Goal: Task Accomplishment & Management: Use online tool/utility

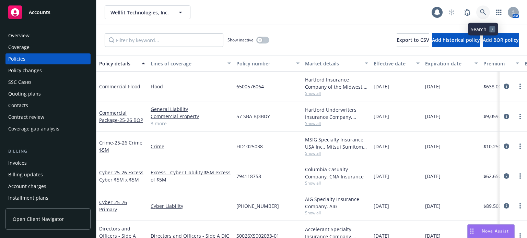
click at [480, 10] on icon at bounding box center [483, 12] width 6 height 6
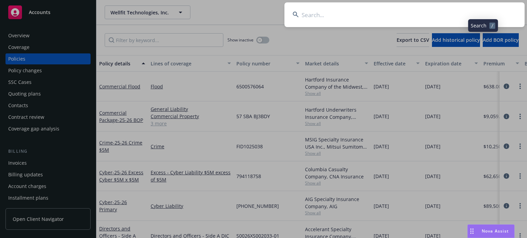
click at [395, 11] on input at bounding box center [404, 14] width 240 height 25
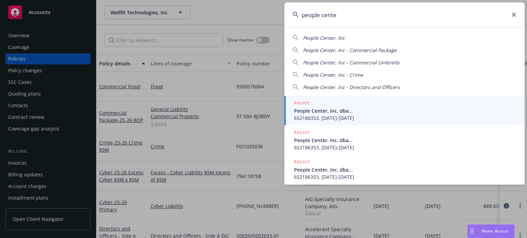
type input "people center"
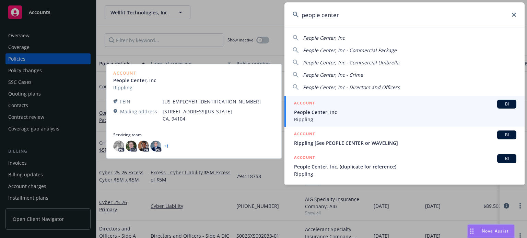
click at [352, 112] on span "People Center, Inc" at bounding box center [405, 112] width 222 height 7
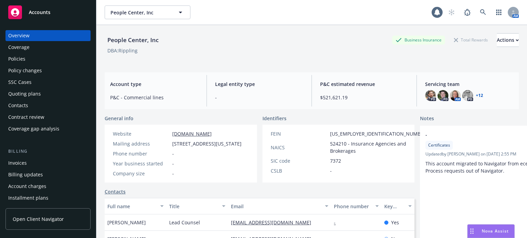
click at [41, 57] on div "Policies" at bounding box center [48, 59] width 80 height 11
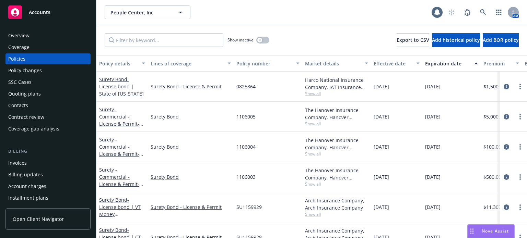
click at [104, 62] on div "Policy details" at bounding box center [118, 63] width 38 height 7
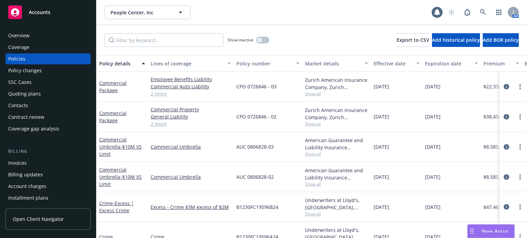
drag, startPoint x: 148, startPoint y: 68, endPoint x: 143, endPoint y: 69, distance: 4.8
click at [144, 68] on div "Policy details Lines of coverage Policy number Market details Effective date Ex…" at bounding box center [427, 63] width 662 height 16
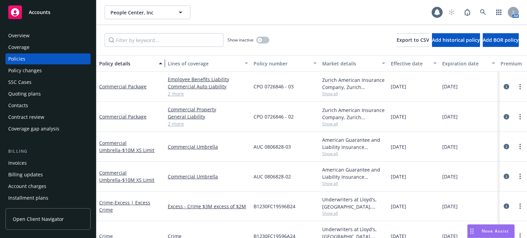
drag, startPoint x: 145, startPoint y: 69, endPoint x: 162, endPoint y: 68, distance: 17.2
click at [162, 68] on div "button" at bounding box center [161, 64] width 3 height 16
click at [483, 13] on icon at bounding box center [483, 12] width 6 height 6
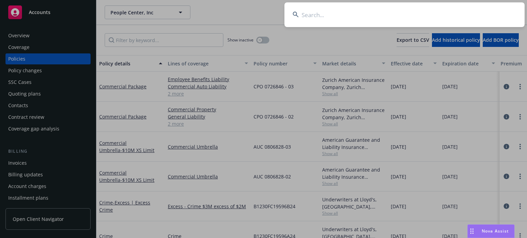
click at [381, 14] on input at bounding box center [404, 14] width 240 height 25
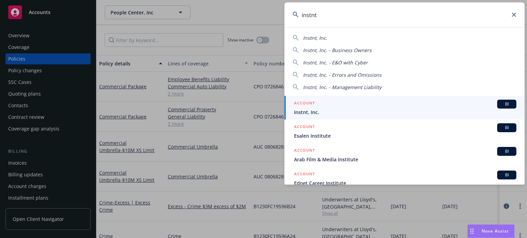
type input "instnt"
click at [337, 112] on span "Instnt, Inc." at bounding box center [405, 112] width 222 height 7
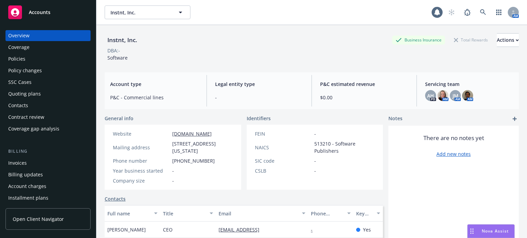
click at [34, 61] on div "Policies" at bounding box center [48, 59] width 80 height 11
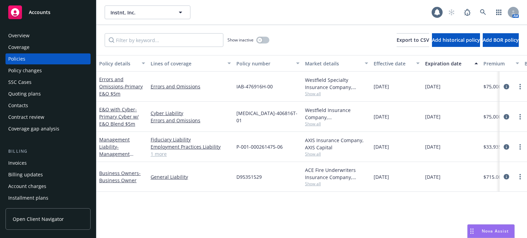
click at [118, 66] on div "Policy details" at bounding box center [118, 63] width 38 height 7
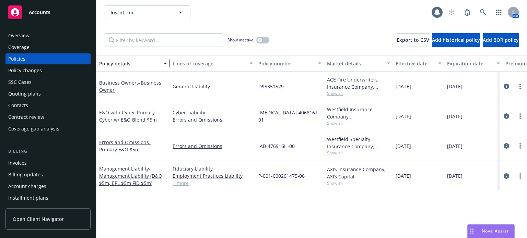
drag, startPoint x: 145, startPoint y: 66, endPoint x: 167, endPoint y: 67, distance: 22.0
click at [167, 67] on div "button" at bounding box center [166, 64] width 3 height 16
click at [482, 12] on icon at bounding box center [483, 12] width 6 height 6
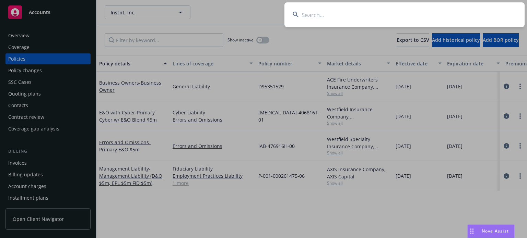
click at [396, 17] on input at bounding box center [404, 14] width 240 height 25
type input "pipe tech"
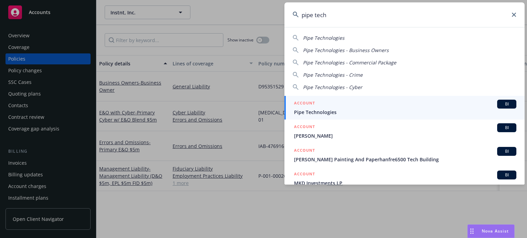
click at [336, 118] on link "ACCOUNT BI Pipe Technologies" at bounding box center [404, 108] width 240 height 24
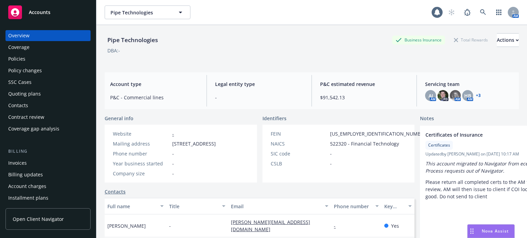
click at [28, 55] on div "Policies" at bounding box center [48, 59] width 80 height 11
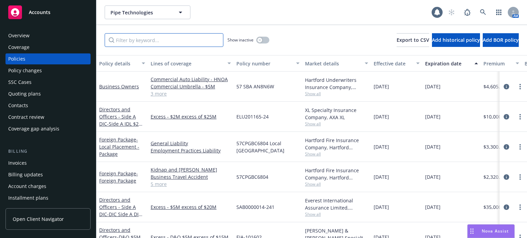
click at [180, 41] on input "Filter by keyword..." at bounding box center [164, 40] width 119 height 14
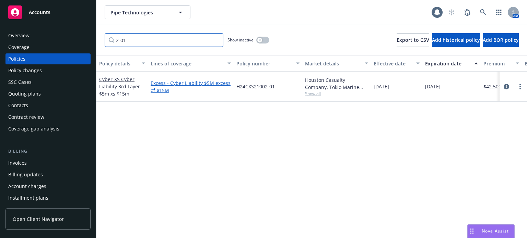
type input "2-01"
drag, startPoint x: 182, startPoint y: 90, endPoint x: 152, endPoint y: 84, distance: 30.4
click at [152, 84] on link "Excess - Cyber Liability $5M excess of $15M" at bounding box center [191, 87] width 80 height 14
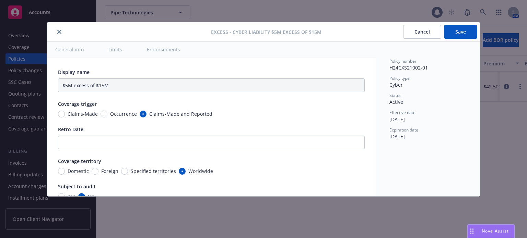
type input "Cyber Liability $5M excess of $15M"
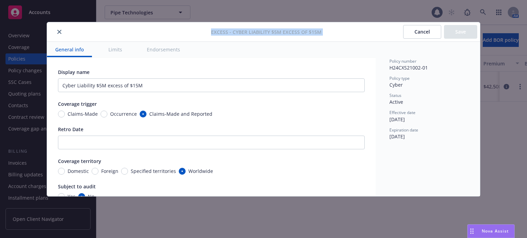
drag, startPoint x: 347, startPoint y: 30, endPoint x: 210, endPoint y: 33, distance: 137.3
click at [210, 33] on div "Excess - Cyber Liability $5M excess of $15M Cancel Save" at bounding box center [263, 32] width 433 height 20
copy span "Excess - Cyber Liability $5M excess of $15M"
click at [59, 33] on icon "close" at bounding box center [59, 32] width 4 height 4
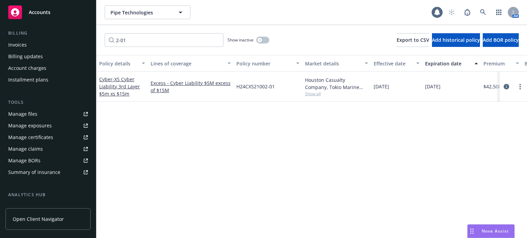
scroll to position [172, 0]
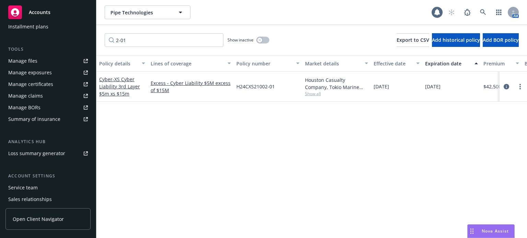
click at [31, 59] on div "Manage files" at bounding box center [22, 61] width 29 height 11
click at [478, 16] on link at bounding box center [483, 12] width 14 height 14
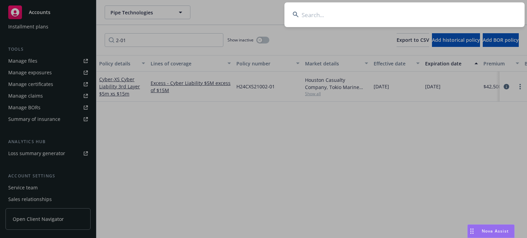
click at [382, 13] on input at bounding box center [404, 14] width 240 height 25
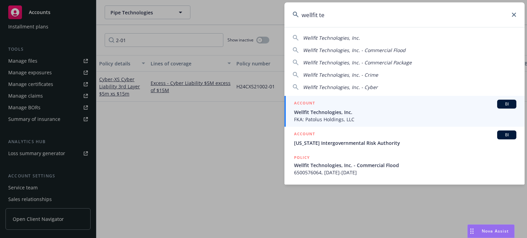
type input "wellfit te"
click at [333, 105] on div "ACCOUNT BI" at bounding box center [405, 104] width 222 height 9
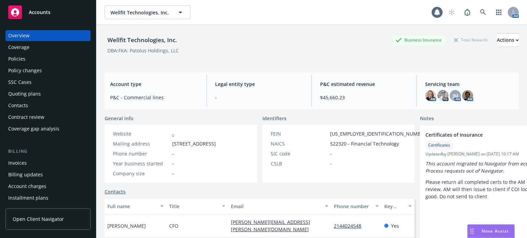
click at [44, 60] on div "Policies" at bounding box center [48, 59] width 80 height 11
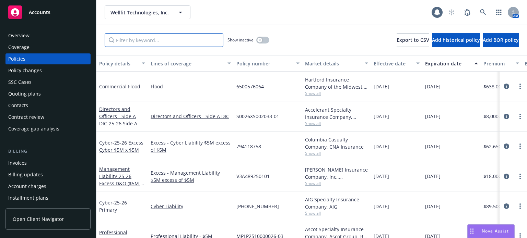
click at [153, 40] on input "Filter by keyword..." at bounding box center [164, 40] width 119 height 14
type input "101"
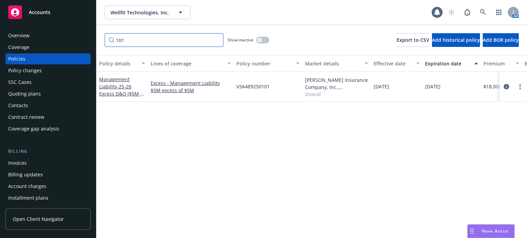
click at [218, 41] on input "101" at bounding box center [164, 40] width 119 height 14
click at [217, 40] on input "101" at bounding box center [164, 40] width 119 height 14
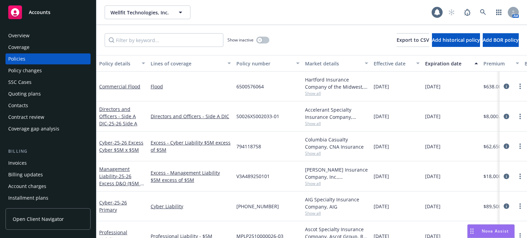
click at [108, 62] on div "Policy details" at bounding box center [118, 63] width 38 height 7
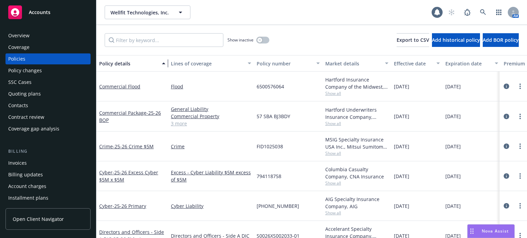
drag, startPoint x: 144, startPoint y: 65, endPoint x: 174, endPoint y: 67, distance: 30.3
click at [166, 65] on div "button" at bounding box center [164, 64] width 3 height 16
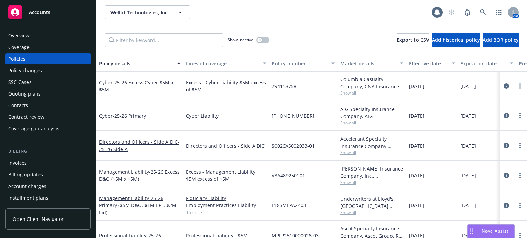
scroll to position [102, 0]
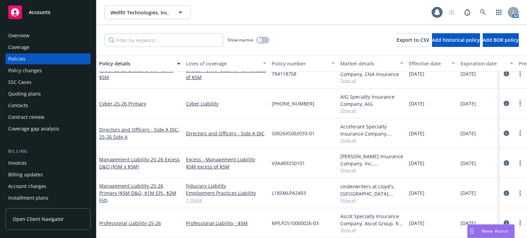
click at [339, 194] on div "Underwriters at Lloyd's, London, Lloyd's of London, RT Specialty Insurance Serv…" at bounding box center [372, 193] width 69 height 30
click at [347, 198] on span "Show all" at bounding box center [371, 201] width 63 height 6
click at [258, 209] on div "Professional Liability - $5M" at bounding box center [226, 224] width 86 height 30
click at [133, 183] on link "Management Liability - 25-26 Primary ($5M D&O, $1M EPL, $2M Fid)" at bounding box center [137, 193] width 77 height 21
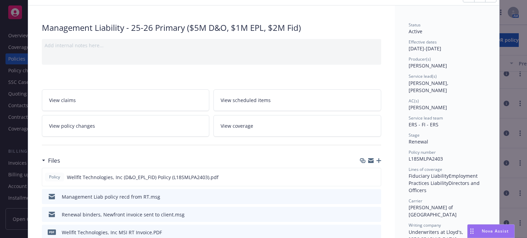
scroll to position [69, 0]
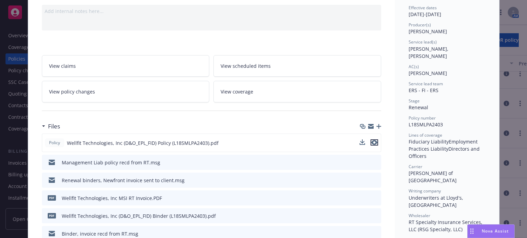
click at [373, 141] on icon "preview file" at bounding box center [374, 142] width 6 height 5
click at [377, 126] on icon "button" at bounding box center [378, 126] width 5 height 5
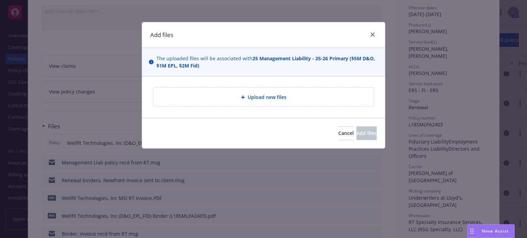
type textarea "x"
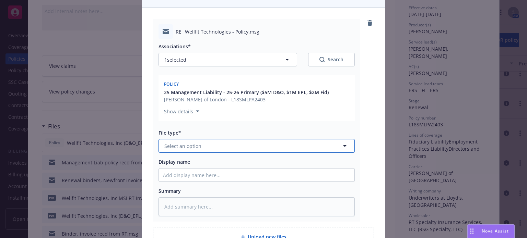
click at [170, 148] on span "Select an option" at bounding box center [182, 146] width 37 height 7
type input "email"
click at [171, 165] on span "Email" at bounding box center [172, 165] width 13 height 7
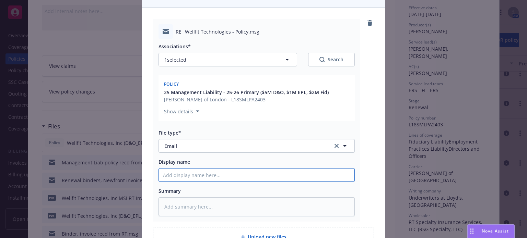
click at [171, 174] on input "Display name" at bounding box center [257, 175] width 196 height 13
type textarea "x"
type input "C"
type textarea "x"
type input "Co"
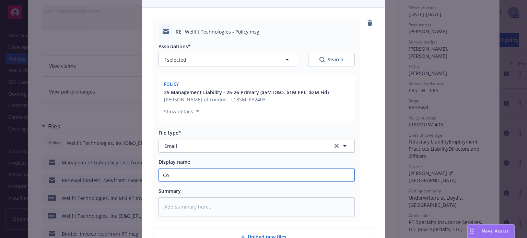
type textarea "x"
type input "Copy"
type textarea "x"
type input "Copy"
type textarea "x"
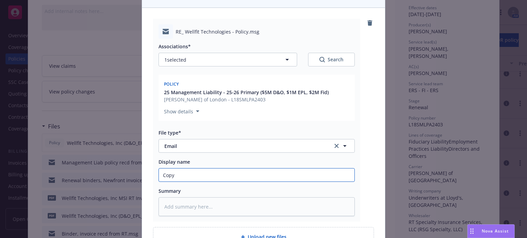
type input "Copy o"
type textarea "x"
type input "Copy of"
type textarea "x"
type input "Copy of B"
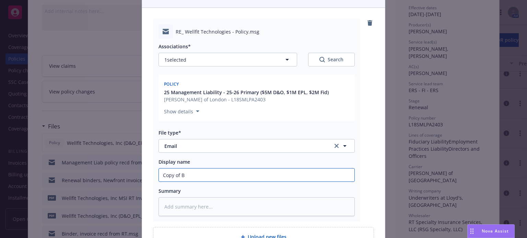
type textarea "x"
type input "Copy of Be"
type textarea "x"
type input "Copy of Bea"
type textarea "x"
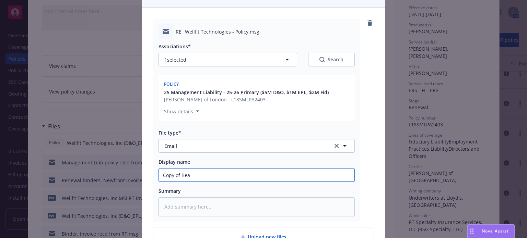
type input "Copy of Beaz"
type textarea "x"
type input "Copy of Beazl"
type textarea "x"
type input "Copy of Beazle"
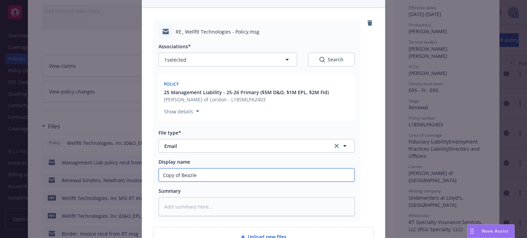
type textarea "x"
type input "Copy of Beazley"
type textarea "x"
type input "Copy of Beazley"
type textarea "x"
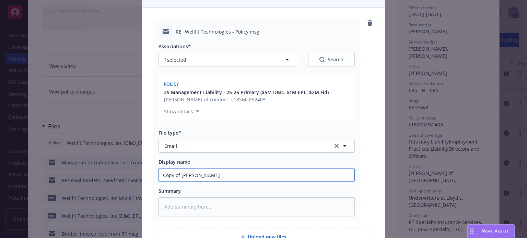
type input "Copy of Beazley X"
type textarea "x"
type input "Copy of Beazley XS"
type textarea "x"
type input "Copy of Beazley XS s"
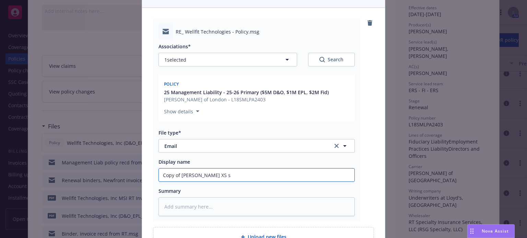
type textarea "x"
type input "Copy of Beazley XS se"
type textarea "x"
type input "Copy of Beazley XS s"
type textarea "x"
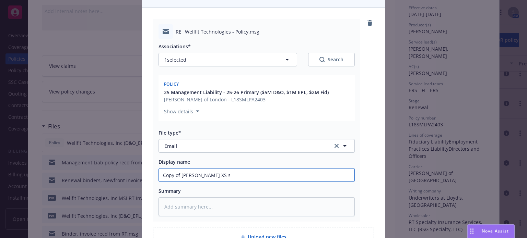
type input "Copy of Beazley XS"
type textarea "x"
type input "Copy of Beazley XS p"
type textarea "x"
type input "Copy of Beazley XS po"
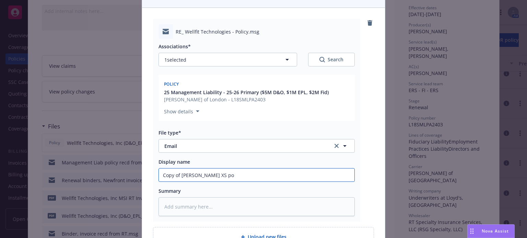
type textarea "x"
type input "Copy of Beazley XS pol"
type textarea "x"
type input "Copy of Beazley XS poli"
type textarea "x"
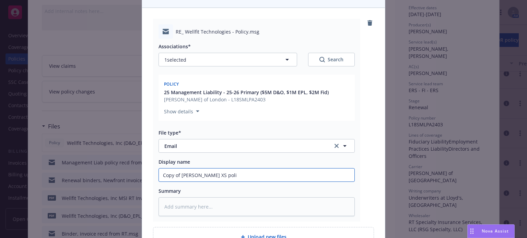
type input "Copy of Beazley XS polic"
type textarea "x"
type input "Copy of Beazley XS policy"
type textarea "x"
type input "Copy of Beazley XS policy"
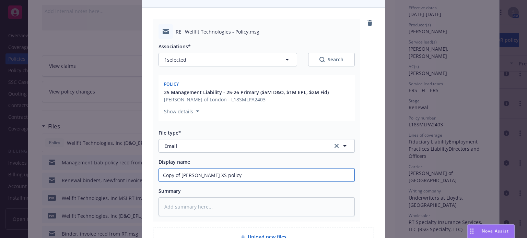
type textarea "x"
type input "Copy of Beazley XS policy s"
type textarea "x"
type input "Copy of Beazley XS policy se"
type textarea "x"
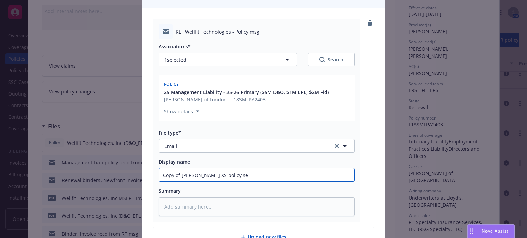
type input "Copy of Beazley XS policy sen"
type textarea "x"
type input "Copy of Beazley XS policy sent"
type textarea "x"
type input "Copy of Beazley XS policy sent"
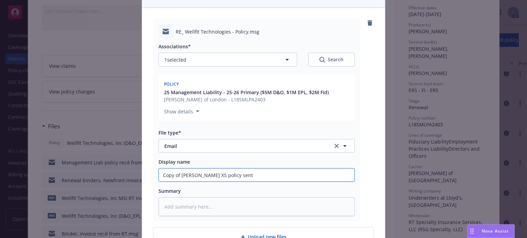
type textarea "x"
type input "Copy of Beazley XS policy sent t"
type textarea "x"
type input "Copy of Beazley XS policy sent to"
type textarea "x"
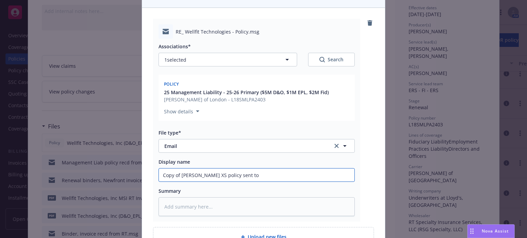
type input "Copy of Beazley XS policy sent to"
type textarea "x"
type input "Copy of Beazley XS policy sent to R"
type textarea "x"
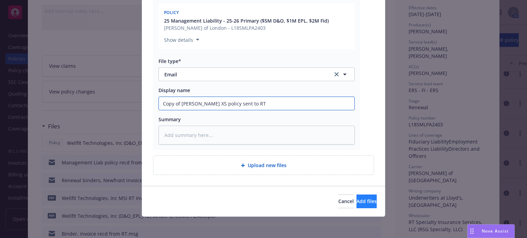
type input "Copy of Beazley XS policy sent to RT"
click at [357, 203] on span "Add files" at bounding box center [367, 201] width 20 height 7
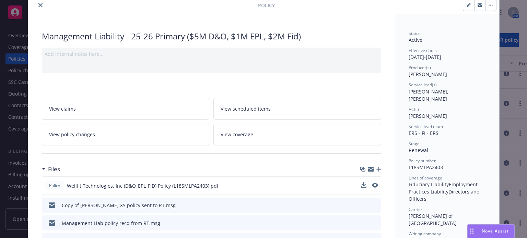
scroll to position [0, 0]
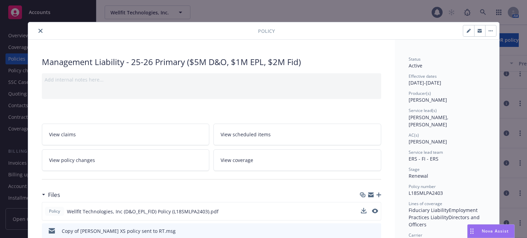
click at [38, 32] on icon "close" at bounding box center [40, 31] width 4 height 4
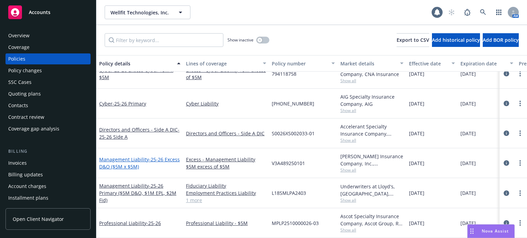
click at [125, 156] on link "Management Liability - 25-26 Excess D&O ($5M x $5M)" at bounding box center [139, 163] width 81 height 14
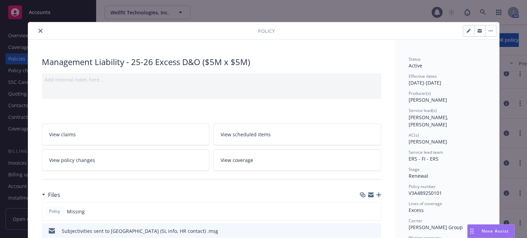
scroll to position [34, 0]
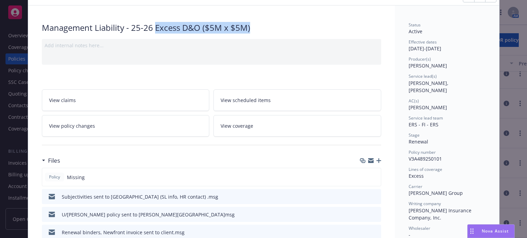
drag, startPoint x: 266, startPoint y: 27, endPoint x: 154, endPoint y: 29, distance: 111.9
click at [154, 29] on div "Management Liability - 25-26 Excess D&O ($5M x $5M)" at bounding box center [211, 28] width 339 height 12
copy div "Excess D&O ($5M x $5M)"
click at [376, 159] on icon "button" at bounding box center [378, 161] width 5 height 5
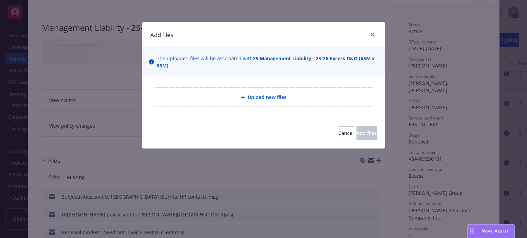
type textarea "x"
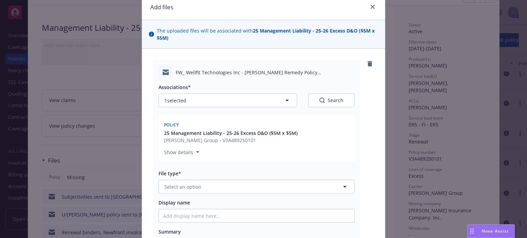
scroll to position [69, 0]
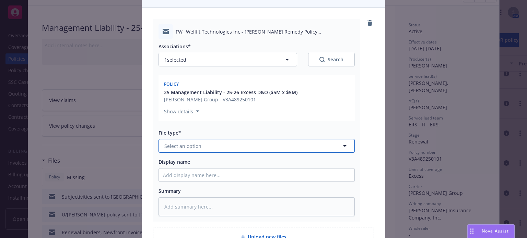
click at [172, 145] on span "Select an option" at bounding box center [182, 146] width 37 height 7
type input "email"
click at [171, 165] on span "Email" at bounding box center [172, 165] width 13 height 7
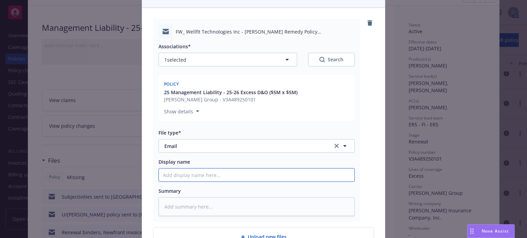
click at [174, 181] on input "Display name" at bounding box center [257, 175] width 196 height 13
type textarea "x"
type input "E"
type textarea "x"
type input "Ex"
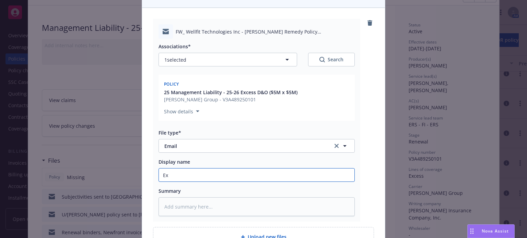
type textarea "x"
type input "Exce"
type textarea "x"
type input "Exces"
type textarea "x"
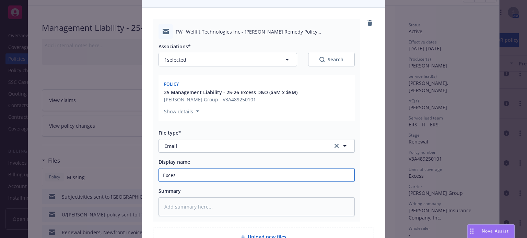
type input "Excess"
type textarea "x"
type input "Excess"
type textarea "x"
type input "Excess D"
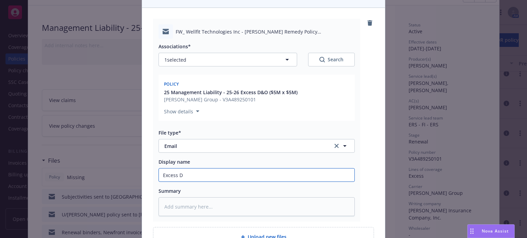
type textarea "x"
type input "Excess D&"
type textarea "x"
type input "Excess D&O"
type textarea "x"
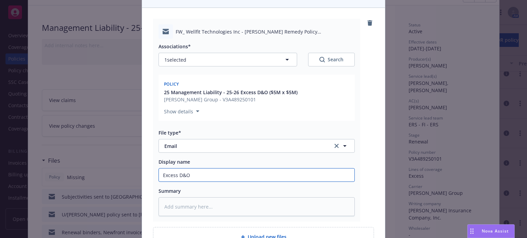
type input "Excess D&O"
type textarea "x"
type input "Excess D&O p"
type textarea "x"
type input "Excess D&O pol"
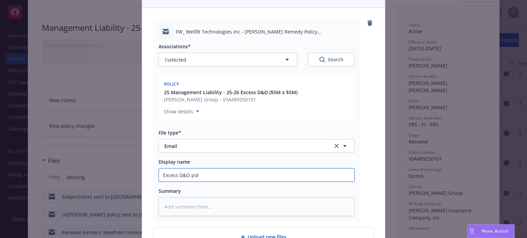
type textarea "x"
type input "Excess D&O poli"
type textarea "x"
type input "Excess D&O polic"
type textarea "x"
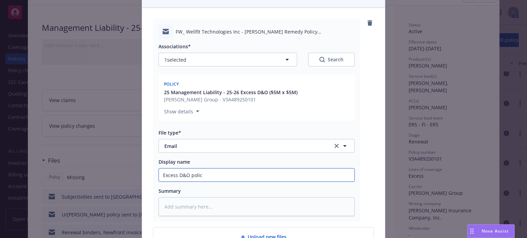
type input "Excess D&O policy"
type textarea "x"
type input "Excess D&O policy r"
type textarea "x"
type input "Excess D&O policy re"
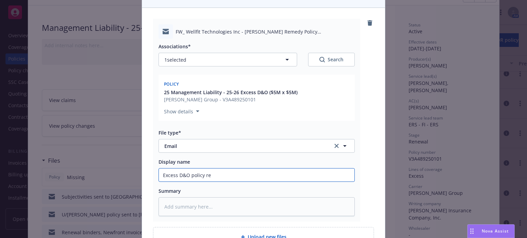
type textarea "x"
type input "Excess D&O policy rec"
type textarea "x"
type input "Excess D&O policy recd"
type textarea "x"
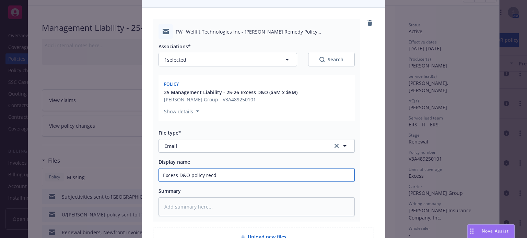
type input "Excess D&O policy recd"
type textarea "x"
type input "Excess D&O policy recd f"
type textarea "x"
type input "Excess D&O policy recd fr"
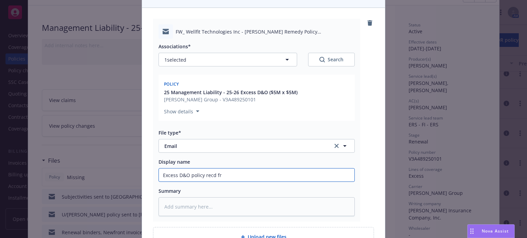
type textarea "x"
type input "Excess D&O policy recd fro"
type textarea "x"
type input "Excess D&O policy recd from"
type textarea "x"
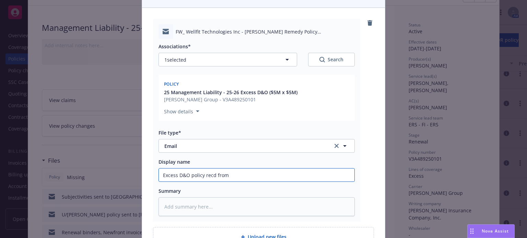
type input "Excess D&O policy recd from"
type textarea "x"
type input "Excess D&O policy recd from B"
type textarea "x"
type input "Excess D&O policy recd from Be"
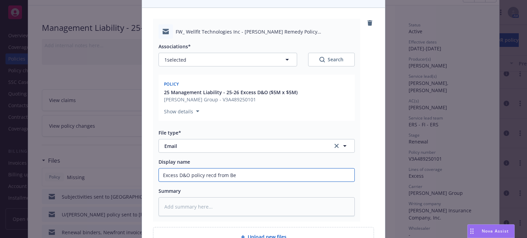
type textarea "x"
type input "Excess D&O policy recd from Bea"
type textarea "x"
type input "Excess D&O policy recd from Beaz"
type textarea "x"
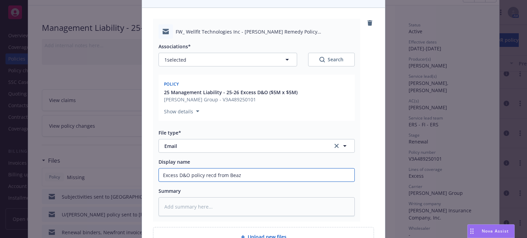
type input "Excess D&O policy recd from Beazl"
type textarea "x"
type input "Excess D&O policy recd from Beazle"
type textarea "x"
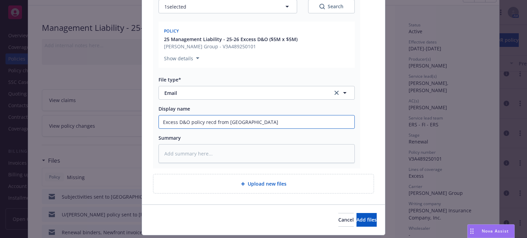
scroll to position [140, 0]
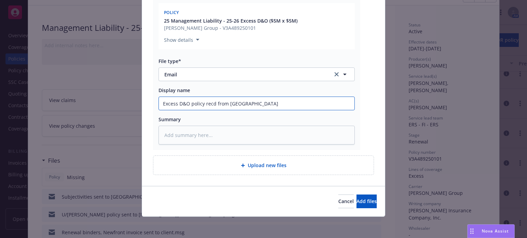
type input "Excess D&O policy recd from Beazley"
type textarea "x"
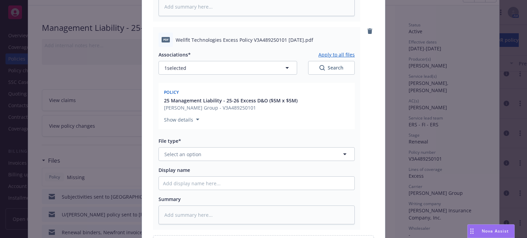
scroll to position [278, 0]
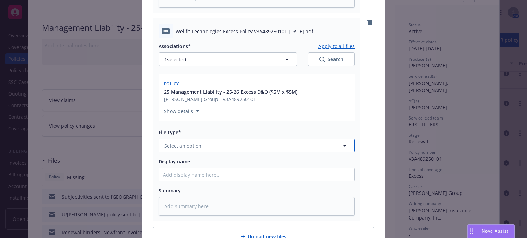
click at [202, 149] on button "Select an option" at bounding box center [257, 146] width 196 height 14
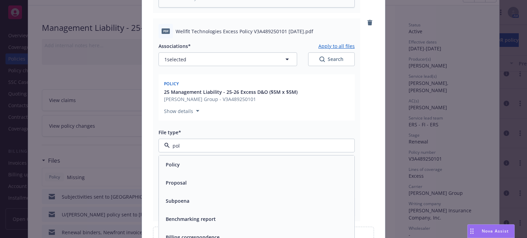
type input "poli"
click at [169, 168] on span "Policy" at bounding box center [173, 164] width 14 height 7
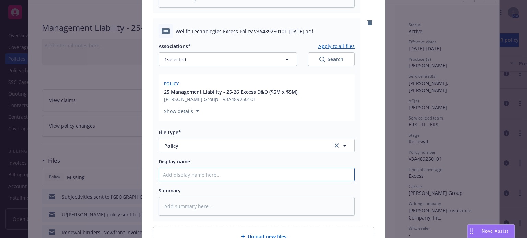
paste input "Excess D&O ($5M x $5M)"
type textarea "x"
type input "Excess D&O ($5M x $5M)"
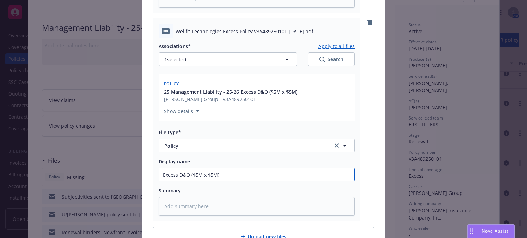
type textarea "x"
type input "Excess D&O ($5M x $5M)"
type textarea "x"
type input "Excess D&O P ($5M x $5M)"
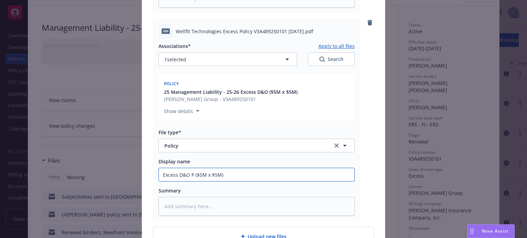
type textarea "x"
type input "Excess D&O PO ($5M x $5M)"
type textarea "x"
type input "Excess D&O POLI ($5M x $5M)"
type textarea "x"
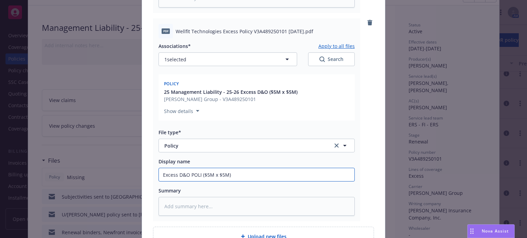
type input "Excess D&O POLIC ($5M x $5M)"
type textarea "x"
type input "Excess D&O POLICY ($5M x $5M)"
type textarea "x"
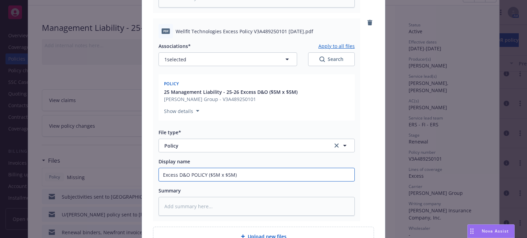
type input "Excess D&O POLICY ($5M x $5M) -"
type textarea "x"
type input "Excess D&O POLICY ($5M x $5M) - B"
type textarea "x"
type input "Excess D&O POLICY ($5M x $5M) - Be"
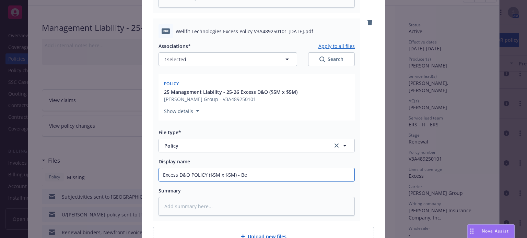
type textarea "x"
type input "Excess D&O POLICY ($5M x $5M) - Bea"
type textarea "x"
type input "Excess D&O POLICY ($5M x $5M) - Beaz"
type textarea "x"
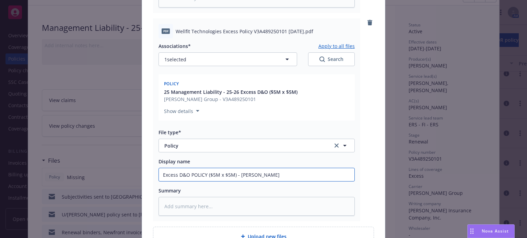
type input "Excess D&O POLICY ($5M x $5M) - Beazl"
type textarea "x"
type input "Excess D&O POLICY ($5M x $5M) - Beazle"
type textarea "x"
type input "Excess D&O POLICY ($5M x $5M) - Beazley"
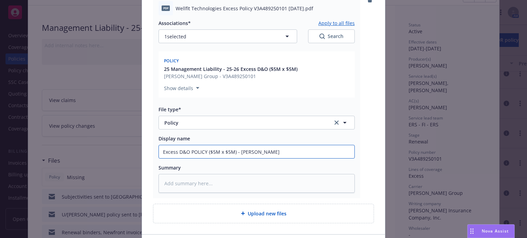
scroll to position [312, 0]
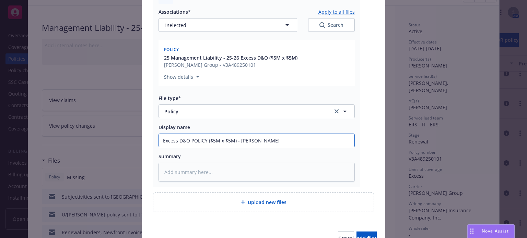
type textarea "x"
type input "Excess D&O POLICY $5M x $5M) - Beazley"
type textarea "x"
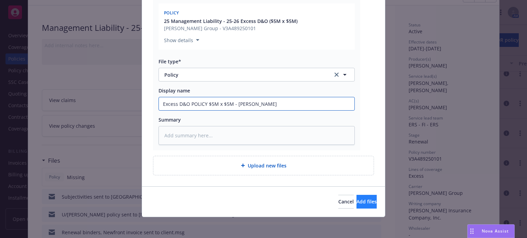
type input "Excess D&O POLICY $5M x $5M - Beazley"
click at [357, 203] on span "Add files" at bounding box center [367, 202] width 20 height 7
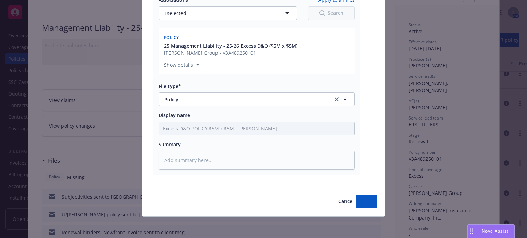
type textarea "x"
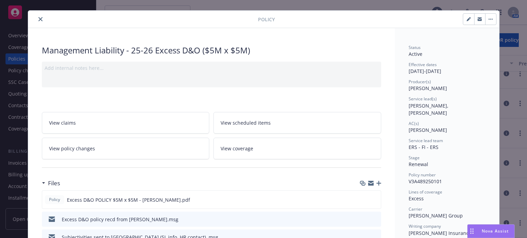
scroll to position [0, 0]
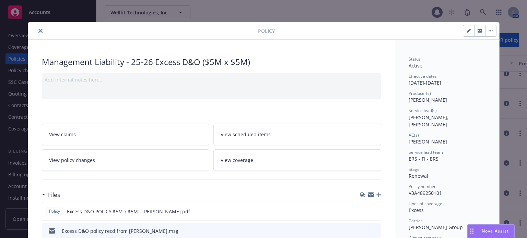
click at [38, 30] on icon "close" at bounding box center [40, 31] width 4 height 4
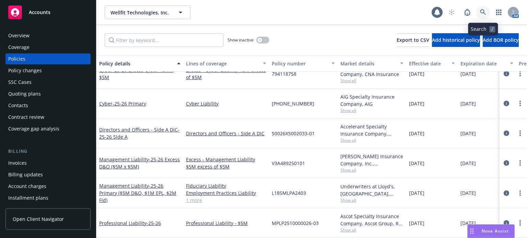
click at [481, 11] on icon at bounding box center [483, 12] width 6 height 6
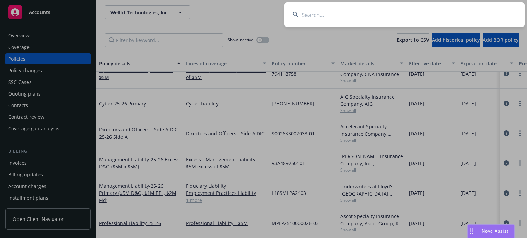
click at [396, 15] on input at bounding box center [404, 14] width 240 height 25
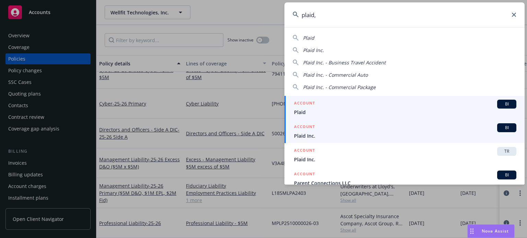
type input "plaid,"
click at [339, 132] on span "Plaid Inc." at bounding box center [405, 135] width 222 height 7
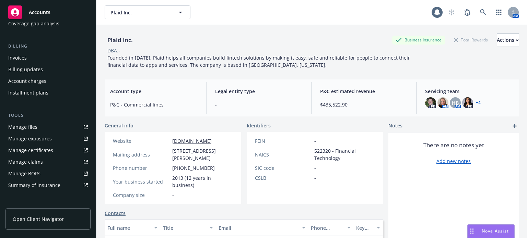
scroll to position [71, 0]
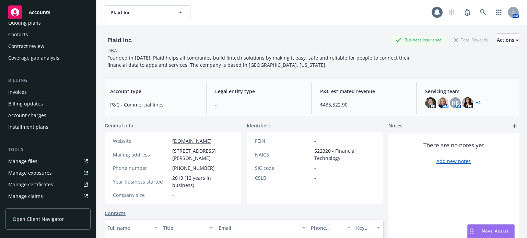
click at [30, 46] on div "Contract review" at bounding box center [26, 46] width 36 height 11
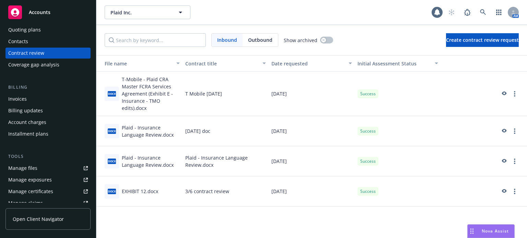
scroll to position [69, 0]
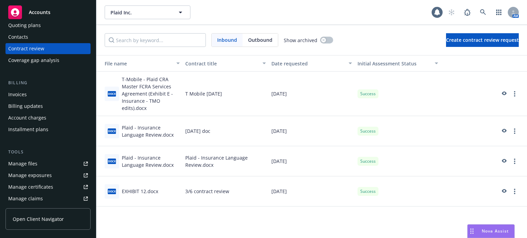
click at [24, 166] on div "Manage files" at bounding box center [22, 164] width 29 height 11
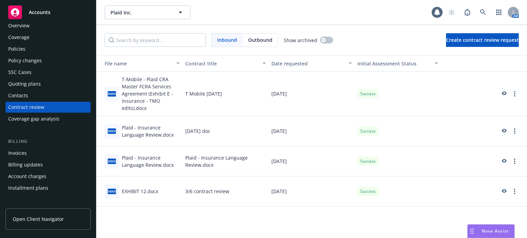
scroll to position [2, 0]
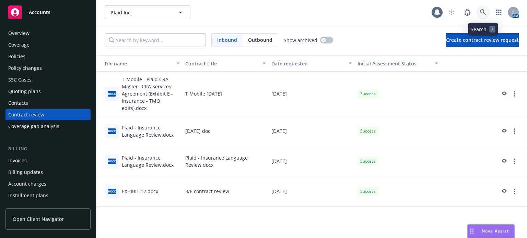
click at [479, 13] on link at bounding box center [483, 12] width 14 height 14
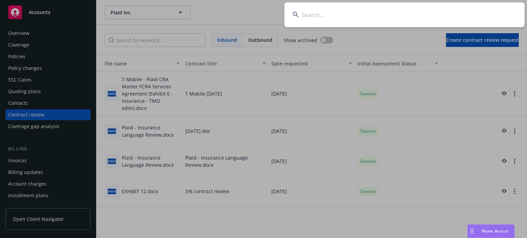
click at [332, 11] on input at bounding box center [404, 14] width 240 height 25
type input "instn"
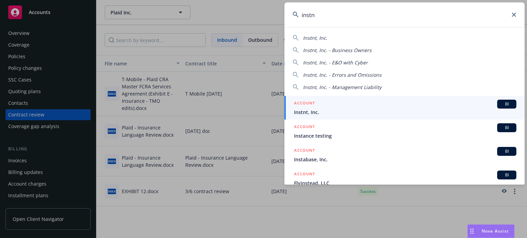
click at [325, 115] on span "Instnt, Inc." at bounding box center [405, 112] width 222 height 7
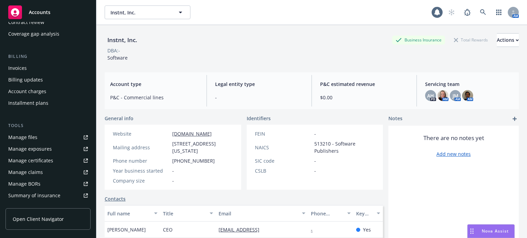
scroll to position [103, 0]
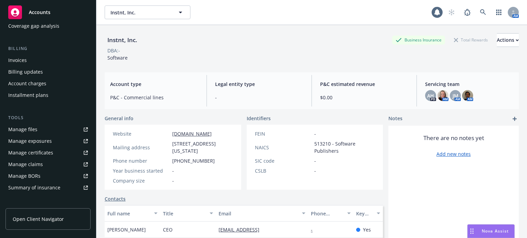
click at [39, 134] on link "Manage files" at bounding box center [47, 129] width 85 height 11
click at [480, 15] on icon at bounding box center [483, 12] width 6 height 6
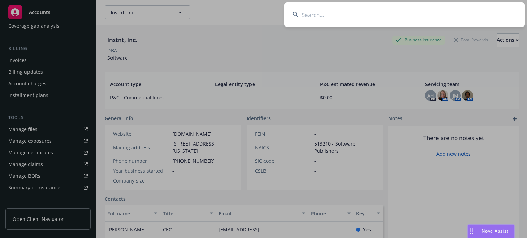
click at [343, 15] on input at bounding box center [404, 14] width 240 height 25
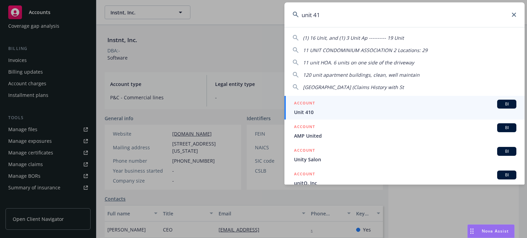
type input "unit 410"
click at [311, 108] on h5 "ACCOUNT" at bounding box center [304, 104] width 21 height 8
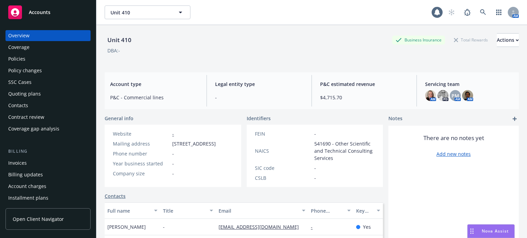
click at [33, 62] on div "Policies" at bounding box center [48, 59] width 80 height 11
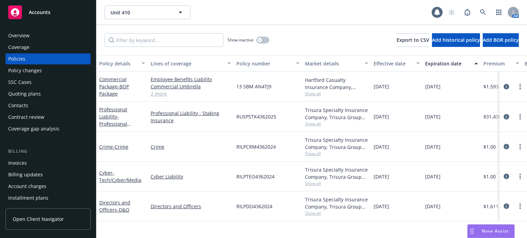
click at [119, 66] on div "Policy details" at bounding box center [118, 63] width 38 height 7
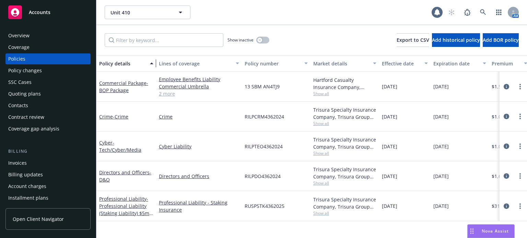
drag, startPoint x: 145, startPoint y: 68, endPoint x: 154, endPoint y: 68, distance: 8.2
click at [154, 68] on div "button" at bounding box center [152, 64] width 3 height 16
click at [483, 13] on icon at bounding box center [483, 12] width 6 height 6
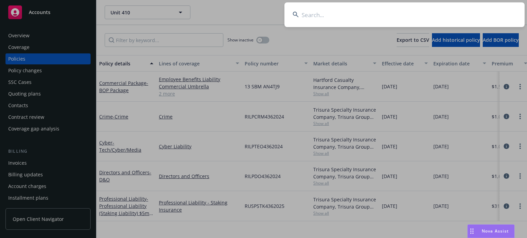
click at [380, 16] on input at bounding box center [404, 14] width 240 height 25
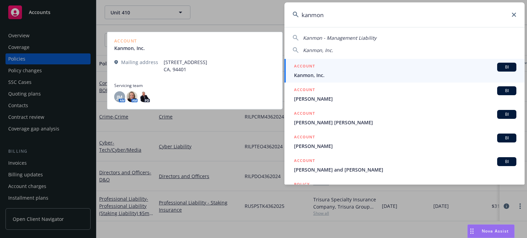
type input "kanmon"
click at [329, 73] on span "Kanmon, Inc." at bounding box center [405, 75] width 222 height 7
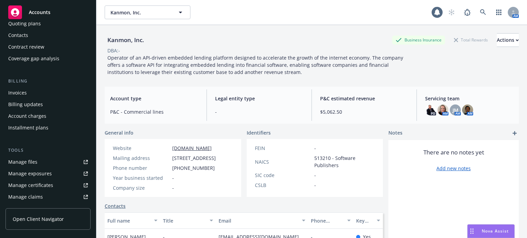
scroll to position [103, 0]
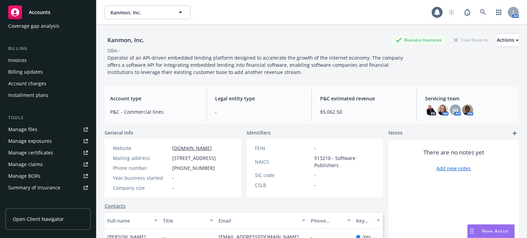
click at [29, 132] on div "Manage files" at bounding box center [22, 129] width 29 height 11
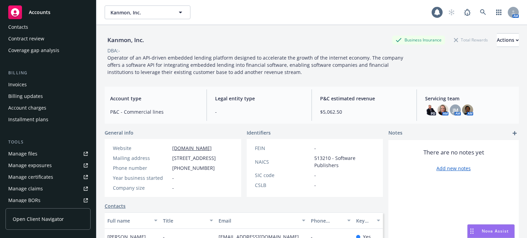
scroll to position [0, 0]
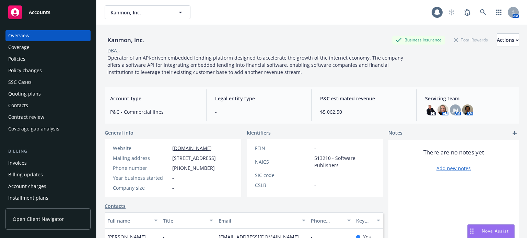
click at [21, 60] on div "Policies" at bounding box center [16, 59] width 17 height 11
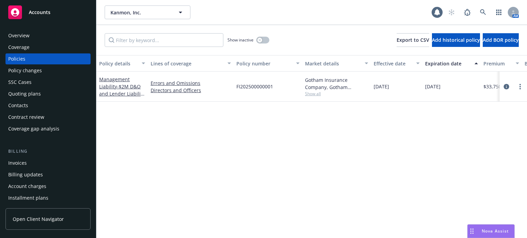
click at [492, 233] on span "Nova Assist" at bounding box center [495, 232] width 27 height 6
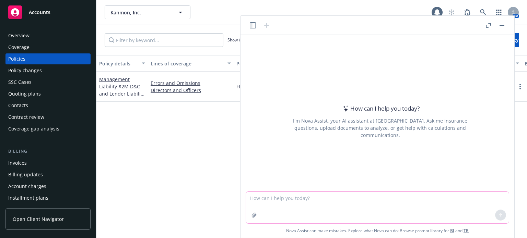
click at [327, 207] on textarea at bounding box center [377, 208] width 263 height 32
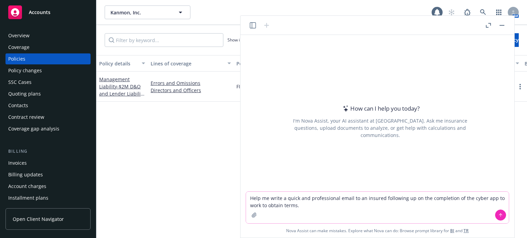
type textarea "Help me write a quick and professional email to an insured following up on the …"
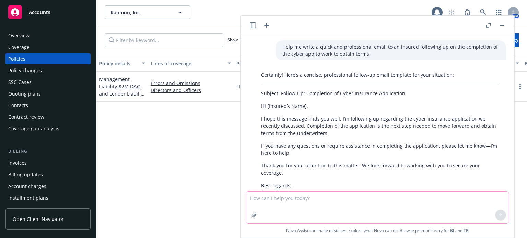
scroll to position [34, 0]
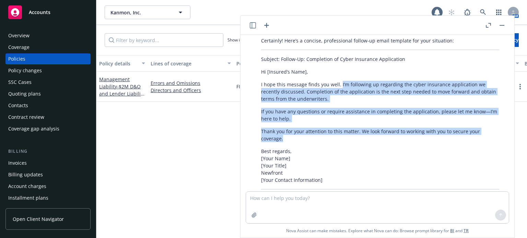
drag, startPoint x: 293, startPoint y: 142, endPoint x: 339, endPoint y: 86, distance: 72.8
click at [339, 86] on div "Certainly! Here’s a concise, professional follow-up email template for your sit…" at bounding box center [380, 119] width 252 height 171
copy div "I’m following up regarding the cyber insurance application we recently discusse…"
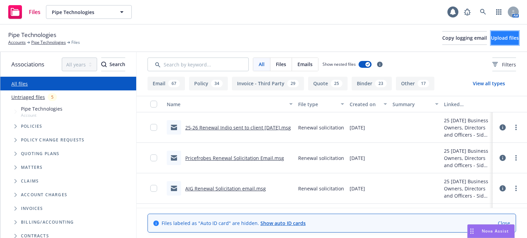
click at [491, 42] on button "Upload files" at bounding box center [505, 38] width 28 height 14
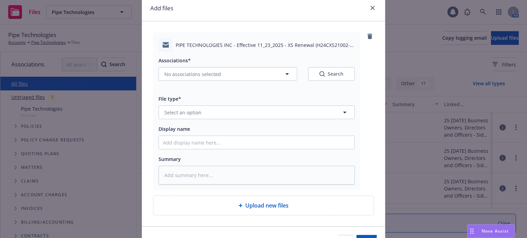
scroll to position [34, 0]
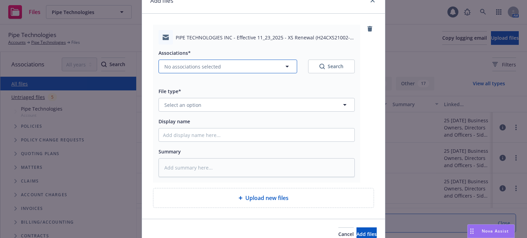
click at [188, 67] on span "No associations selected" at bounding box center [192, 66] width 57 height 7
type textarea "x"
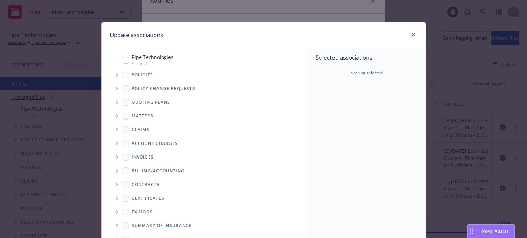
click at [112, 75] on span "Tree Example" at bounding box center [116, 75] width 11 height 11
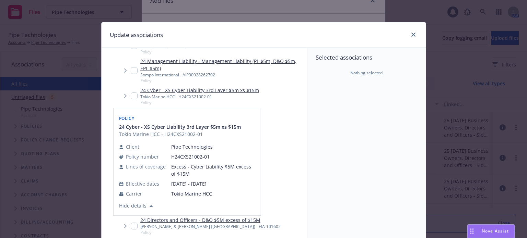
scroll to position [172, 0]
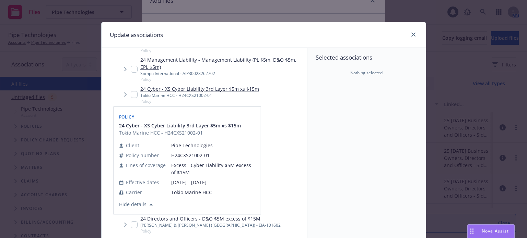
click at [131, 93] on input "Tree Example" at bounding box center [134, 94] width 7 height 7
checkbox input "true"
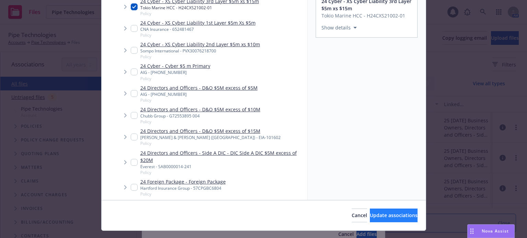
scroll to position [102, 0]
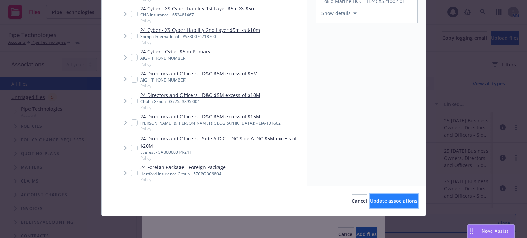
click at [385, 204] on span "Update associations" at bounding box center [394, 201] width 48 height 7
type textarea "x"
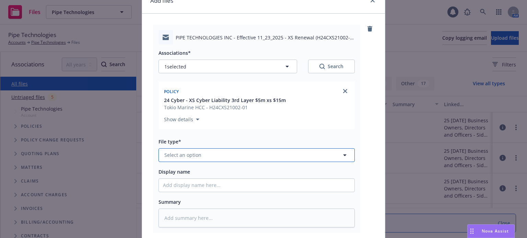
click at [185, 156] on span "Select an option" at bounding box center [182, 155] width 37 height 7
type input "rene"
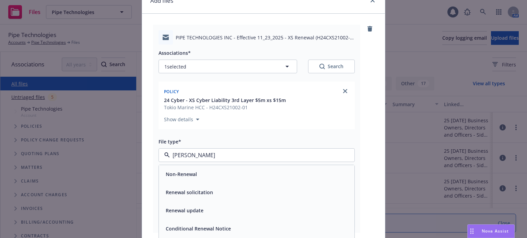
click at [183, 199] on div "Renewal solicitation" at bounding box center [257, 193] width 196 height 18
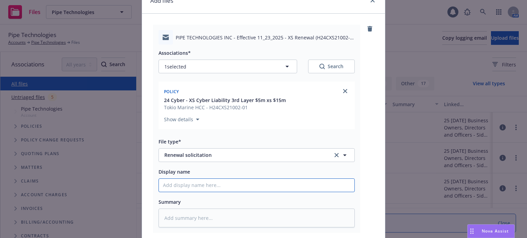
click at [196, 183] on input "Display name" at bounding box center [257, 185] width 196 height 13
type textarea "x"
type input "R"
type textarea "x"
type input "Re"
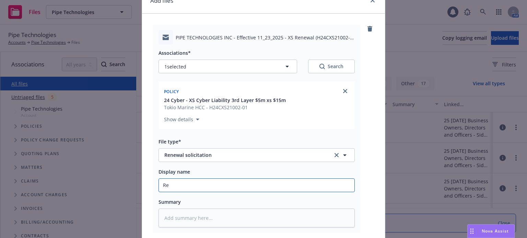
type textarea "x"
type input "Ren"
type textarea "x"
type input "Rene"
type textarea "x"
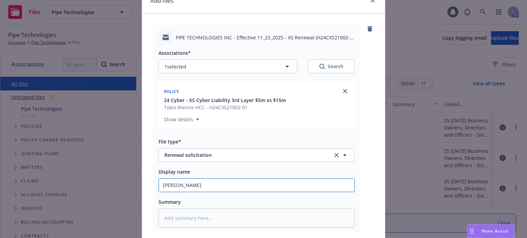
type input "Renew"
type textarea "x"
type input "Renewa"
type textarea "x"
type input "Renewal"
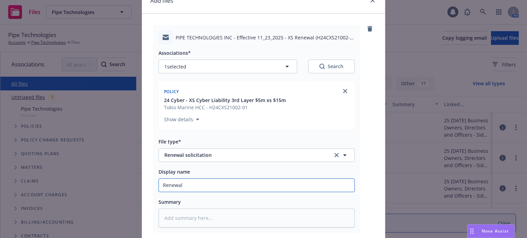
type textarea "x"
type input "Renewal"
type textarea "x"
type input "Renewal O"
type textarea "x"
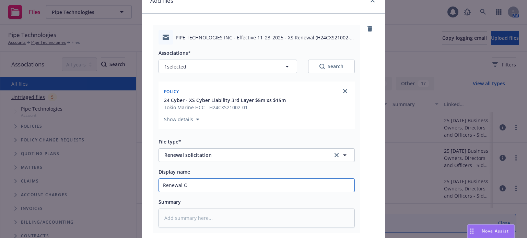
type input "Renewal"
type textarea "x"
type input "Renewal S"
type textarea "x"
type input "Renewal So"
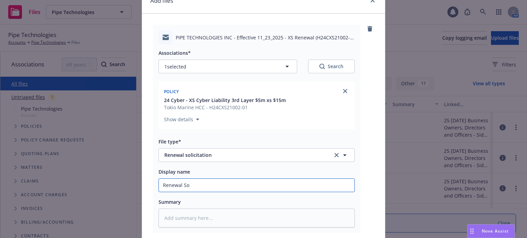
type textarea "x"
type input "Renewal Sol"
type textarea "x"
type input "Renewal Sol r"
type textarea "x"
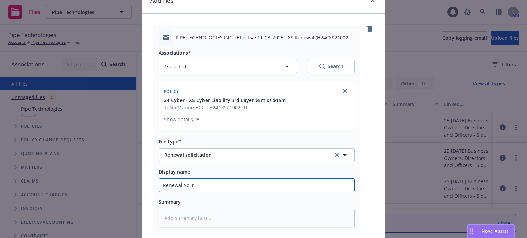
type input "Renewal Sol re"
type textarea "x"
type input "Renewal Sol rec"
type textarea "x"
type input "Renewal Sol recd"
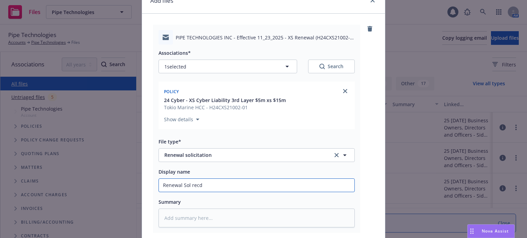
type textarea "x"
type input "Renewal Sol recd f"
type textarea "x"
type input "Renewal Sol recd fr"
type textarea "x"
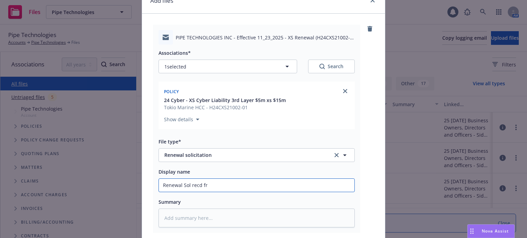
type input "Renewal Sol recd fro"
type textarea "x"
type input "Renewal Sol recd from"
type textarea "x"
type input "Renewal Sol recd from"
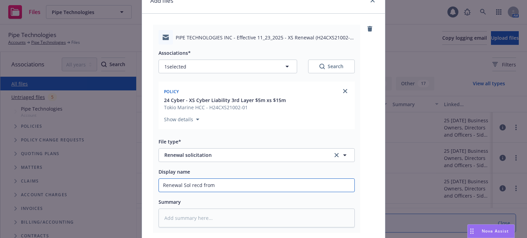
type textarea "x"
type input "Renewal Sol recd from RTY"
type textarea "x"
type input "Renewal Sol recd from RT"
type textarea "x"
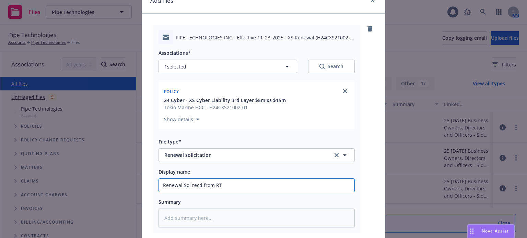
type input "Renewal Sol recd from RT"
type textarea "x"
type input "Renewal Sol recd from RT f"
type textarea "x"
type input "Renewal Sol recd from RT fo"
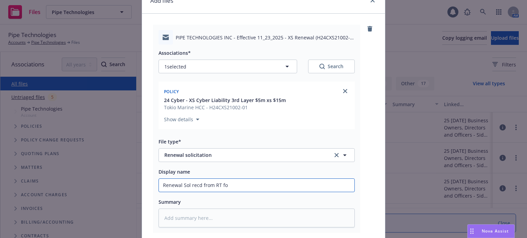
type textarea "x"
type input "Renewal Sol recd from RT for"
type textarea "x"
type input "Renewal Sol recd from RT for"
paste input "Excess - Cyber Liability $5M excess of $15M"
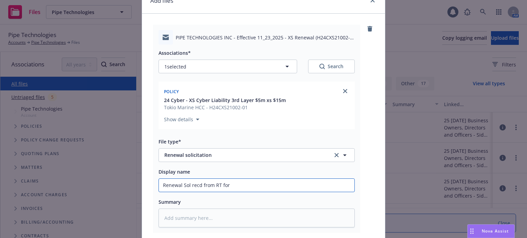
type textarea "x"
type input "Renewal Sol recd from RT for Excess - Cyber Liability $5M excess of $15M"
click at [244, 185] on input "Renewal Sol recd from RT for Excess - Cyber Liability $5M excess of $15M" at bounding box center [257, 185] width 196 height 13
type textarea "x"
type input "Renewal Sol recd from RT for Excess -Cyber Liability $5M excess of $15M"
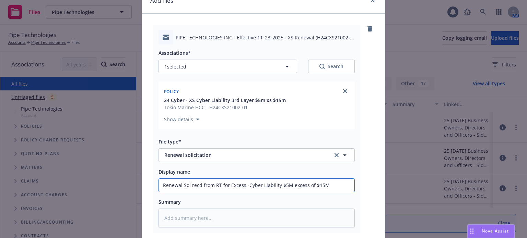
type textarea "x"
type input "Renewal Sol recd from RT for Excess Cyber Liability $5M excess of $15M"
drag, startPoint x: 308, startPoint y: 185, endPoint x: 287, endPoint y: 186, distance: 21.6
click at [287, 186] on input "Renewal Sol recd from RT for Excess Cyber Liability $5M excess of $15M" at bounding box center [257, 185] width 196 height 13
type textarea "x"
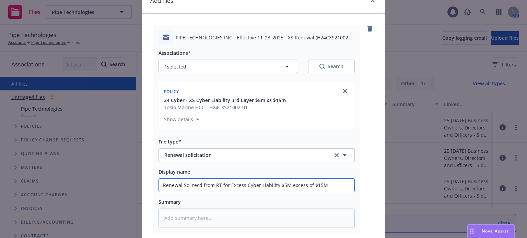
type input "Renewal Sol recd from RT for Excess Cyber Liability $5M x$15M"
type textarea "x"
type input "Renewal Sol recd from RT for Excess Cyber Liability $5M x $15M"
click at [313, 188] on input "Renewal Sol recd from RT for Excess Cyber Liability $5M x $15M" at bounding box center [257, 185] width 196 height 13
type textarea "x"
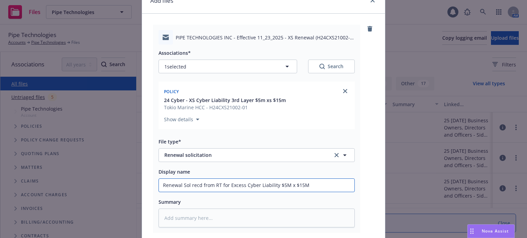
type input "Renewal Sol recd from RT for Excess Cyber Liability $5M x $15M"
type textarea "x"
type input "Renewal Sol recd from RT for Excess Cyber Liability $5M x $15M ("
type textarea "x"
type input "Renewal Sol recd from RT for Excess Cyber Liability $5M x $15M (R"
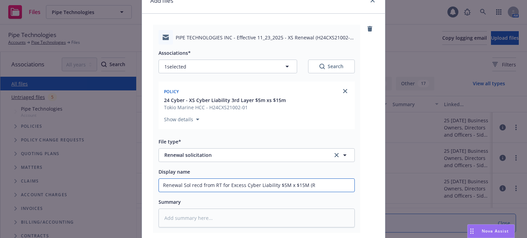
type textarea "x"
type input "Renewal Sol recd from RT for Excess Cyber Liability $5M x $15M ("
type textarea "x"
type input "Renewal Sol recd from RT for Excess Cyber Liability $5M x $15M (T"
type textarea "x"
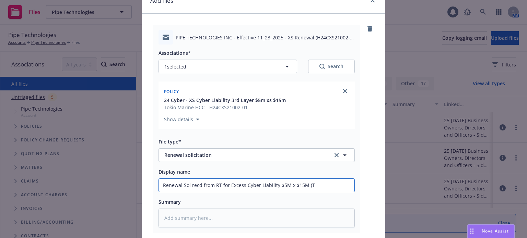
type input "Renewal Sol recd from RT for Excess Cyber Liability $5M x $15M (To"
type textarea "x"
type input "Renewal Sol recd from RT for Excess Cyber Liability $5M x $15M (Tok"
type textarea "x"
type input "Renewal Sol recd from RT for Excess Cyber Liability $5M x $15M (Toki"
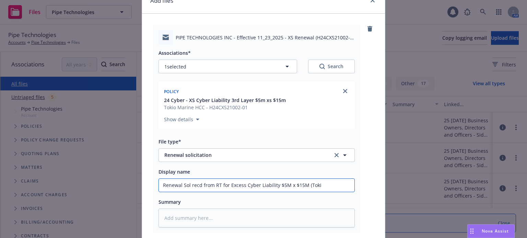
type textarea "x"
type input "Renewal Sol recd from RT for Excess Cyber Liability $5M x $15M (Tokio"
type textarea "x"
type input "Renewal Sol recd from RT for Excess Cyber Liability $5M x $15M (Tokio)"
click at [273, 186] on input "Renewal Sol recd from RT for Excess Cyber Liability $5M x $15M (Tokio)" at bounding box center [257, 185] width 196 height 13
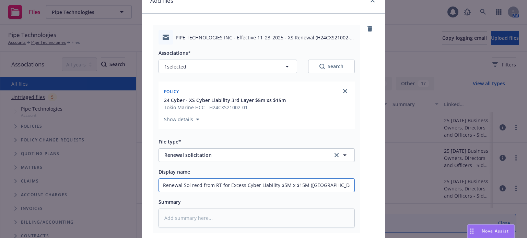
type textarea "x"
type input "Renewal Sol recd from RT for Excess Cyber Liabilit $5M x $15M (Tokio)"
type textarea "x"
type input "Renewal Sol recd from RT for Excess Cyber Liabili $5M x $15M (Tokio)"
type textarea "x"
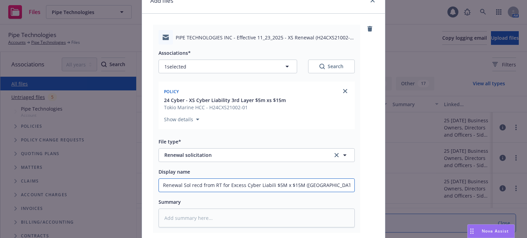
type input "Renewal Sol recd from RT for Excess Cyber Liabil $5M x $15M (Tokio)"
type textarea "x"
type input "Renewal Sol recd from RT for Excess Cyber Liabi $5M x $15M (Tokio)"
type textarea "x"
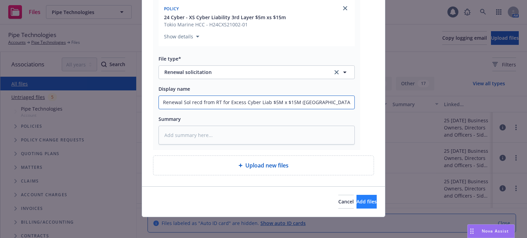
type input "Renewal Sol recd from RT for Excess Cyber Liab $5M x $15M (Tokio)"
click at [362, 201] on span "Add files" at bounding box center [367, 202] width 20 height 7
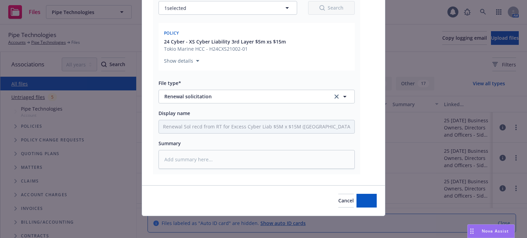
scroll to position [92, 0]
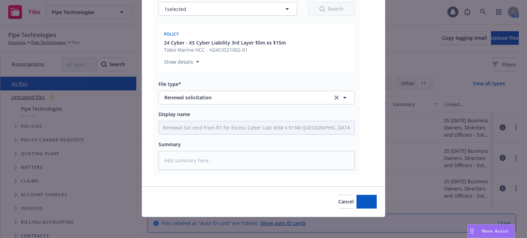
type textarea "x"
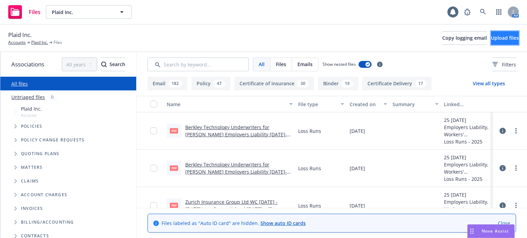
click at [493, 37] on span "Upload files" at bounding box center [505, 38] width 28 height 7
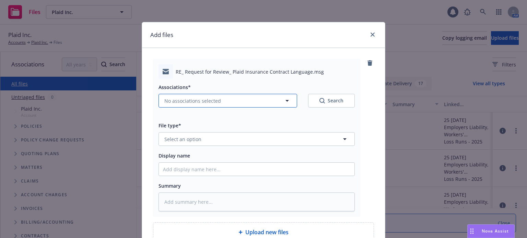
click at [203, 100] on span "No associations selected" at bounding box center [192, 100] width 57 height 7
type textarea "x"
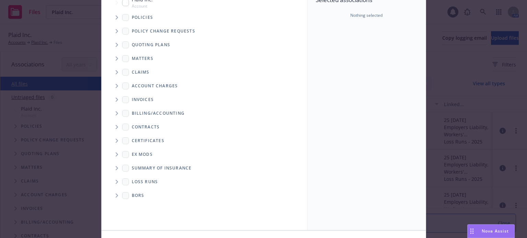
scroll to position [69, 0]
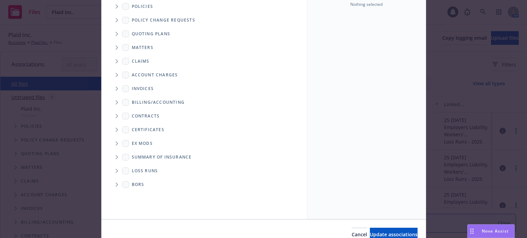
click at [116, 116] on span "Folder Tree Example" at bounding box center [116, 116] width 11 height 11
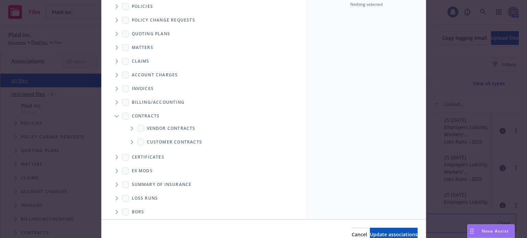
click at [131, 141] on icon "Folder Tree Example" at bounding box center [132, 142] width 3 height 4
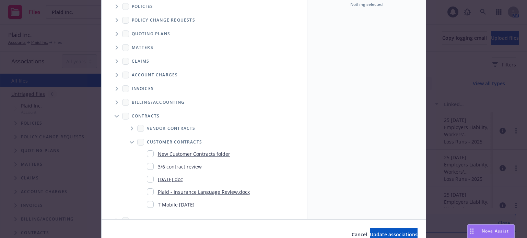
click at [177, 152] on link "New Customer Contracts folder" at bounding box center [194, 154] width 72 height 7
checkbox input "true"
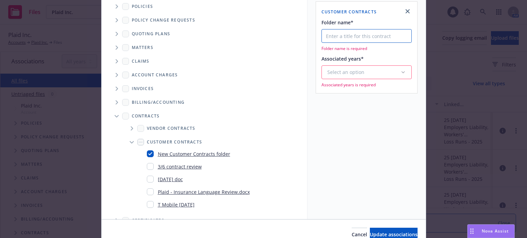
click at [353, 41] on input "Folder name*" at bounding box center [367, 36] width 90 height 14
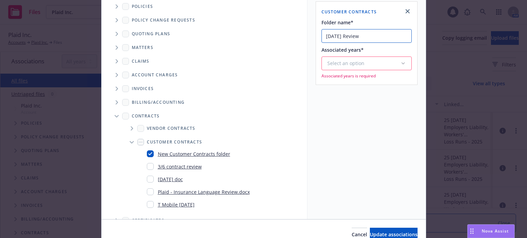
type input "8/19/25 Review"
click at [370, 61] on div "Select an option" at bounding box center [363, 63] width 73 height 7
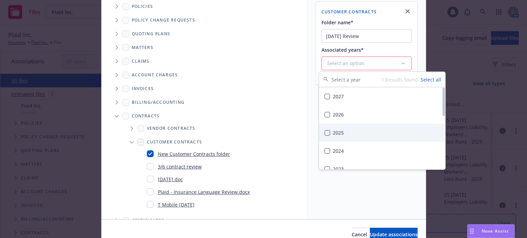
click at [327, 136] on div "2025" at bounding box center [382, 133] width 126 height 18
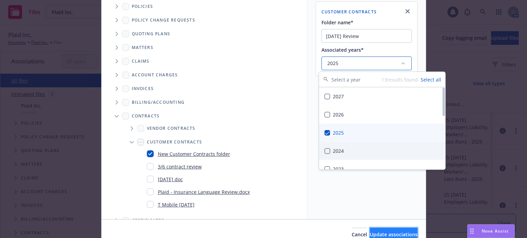
click at [370, 234] on span "Update associations" at bounding box center [394, 235] width 48 height 7
type textarea "x"
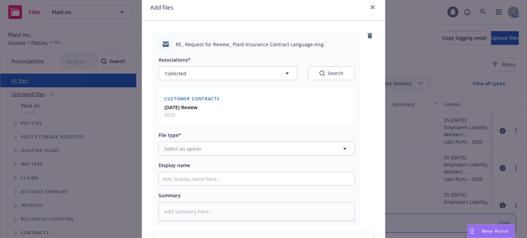
scroll to position [34, 0]
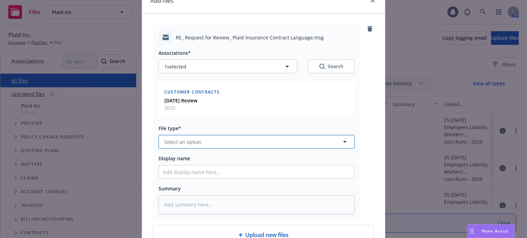
click at [202, 138] on button "Select an option" at bounding box center [257, 142] width 196 height 14
type input "email"
click at [191, 166] on div "Email" at bounding box center [257, 161] width 196 height 18
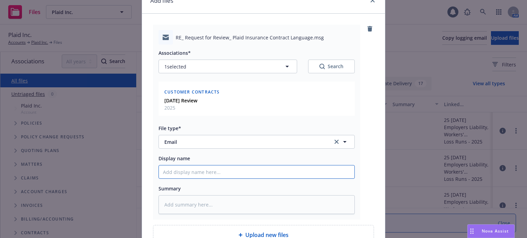
click at [182, 175] on input "Display name" at bounding box center [257, 172] width 196 height 13
type textarea "x"
type input "J"
type textarea "x"
type input "JM"
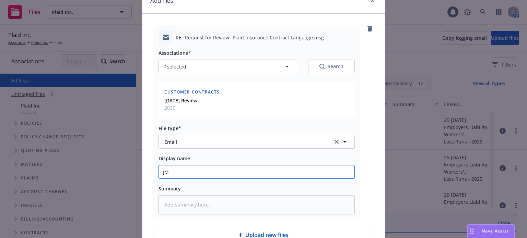
type textarea "x"
type input "JM"
type textarea "x"
type input "JM o"
type textarea "x"
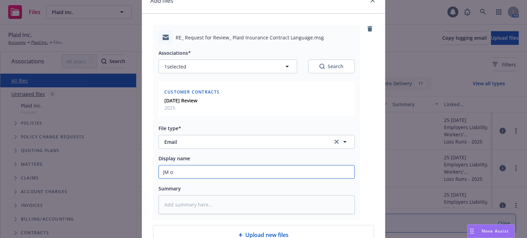
type input "JM"
type textarea "x"
type input "JM r"
type textarea "x"
type input "JM"
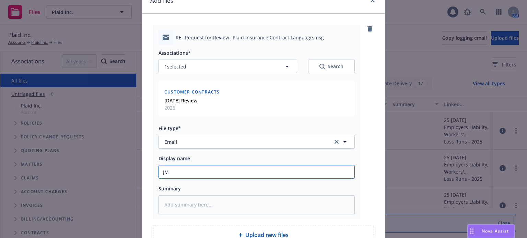
type textarea "x"
type input "JM r"
type textarea "x"
type input "JM re"
type textarea "x"
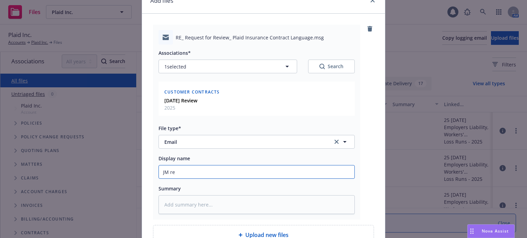
type input "JM red"
type textarea "x"
type input "JM redl"
type textarea "x"
type input "JM redli"
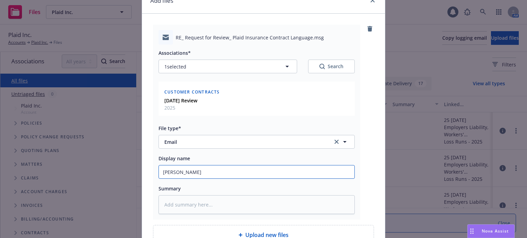
type textarea "x"
type input "JM redline"
type textarea "x"
type input "JM redlines"
type textarea "x"
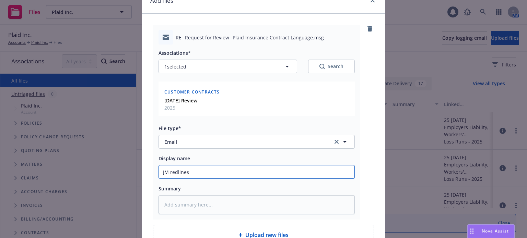
type input "JM redlines"
type textarea "x"
type input "JM redlines t"
type textarea "x"
type input "JM redlines to"
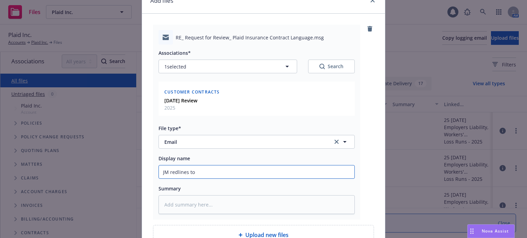
type textarea "x"
type input "JM redlines to"
type textarea "x"
type input "JM redlines to P"
type textarea "x"
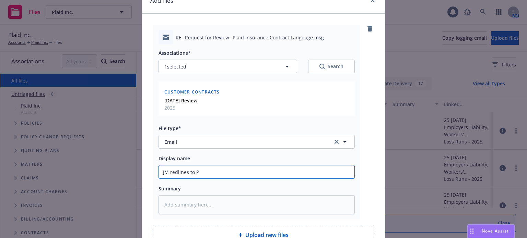
type input "JM redlines to Pl"
type textarea "x"
type input "JM redlines to Pla"
type textarea "x"
type input "JM redlines to Plai"
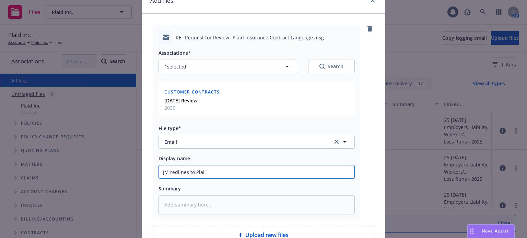
type textarea "x"
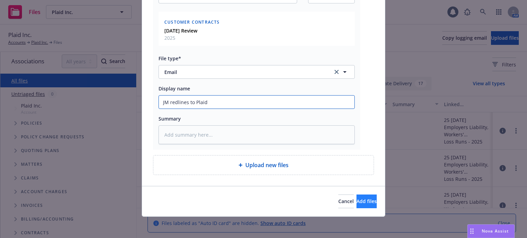
type input "JM redlines to Plaid"
click at [357, 203] on span "Add files" at bounding box center [367, 201] width 20 height 7
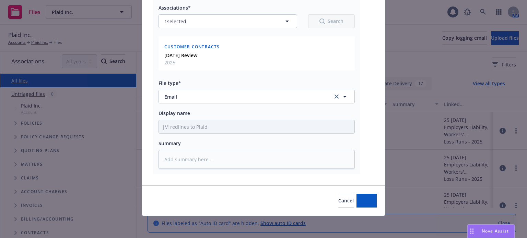
scroll to position [79, 0]
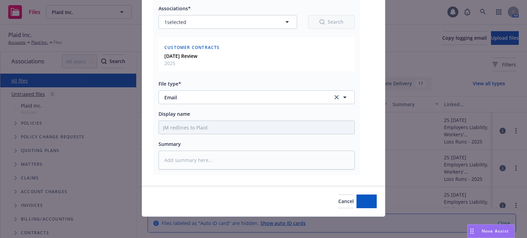
type textarea "x"
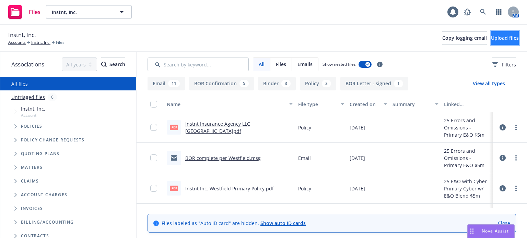
click at [495, 37] on span "Upload files" at bounding box center [505, 38] width 28 height 7
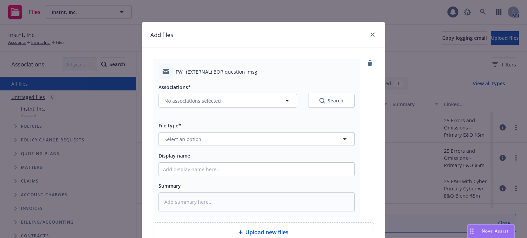
scroll to position [34, 0]
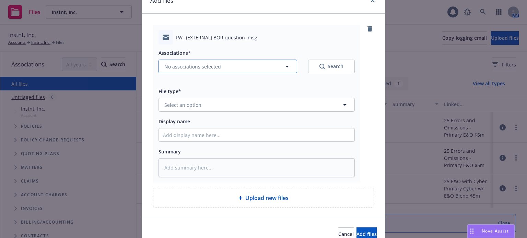
click at [208, 66] on span "No associations selected" at bounding box center [192, 66] width 57 height 7
type textarea "x"
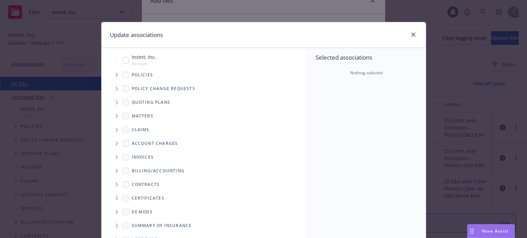
click at [116, 75] on icon "Tree Example" at bounding box center [117, 75] width 3 height 4
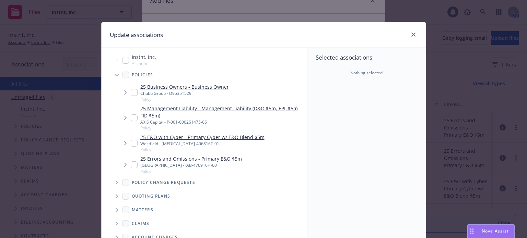
click at [131, 118] on input "Tree Example" at bounding box center [134, 118] width 7 height 7
checkbox input "true"
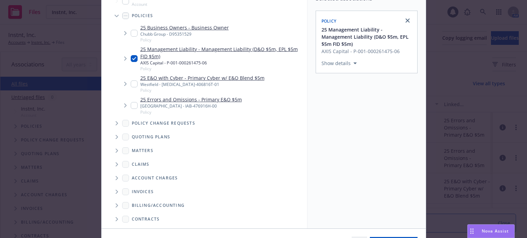
scroll to position [102, 0]
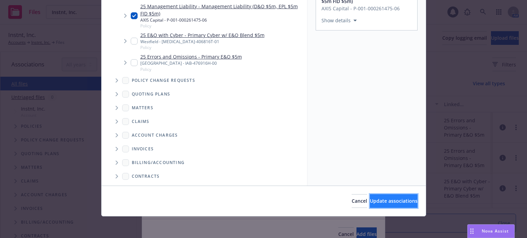
click at [374, 203] on span "Update associations" at bounding box center [394, 201] width 48 height 7
type textarea "x"
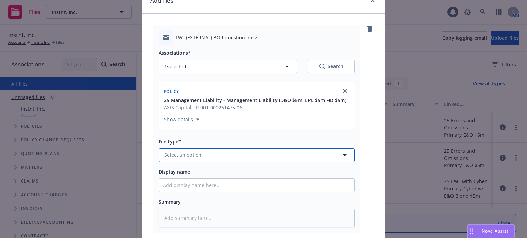
click at [188, 156] on span "Select an option" at bounding box center [182, 155] width 37 height 7
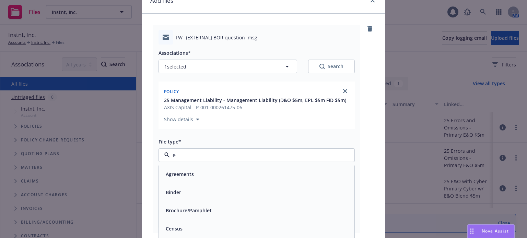
type input "em"
click at [179, 191] on div "Email" at bounding box center [256, 193] width 187 height 10
click at [181, 171] on span "Display name" at bounding box center [175, 172] width 32 height 7
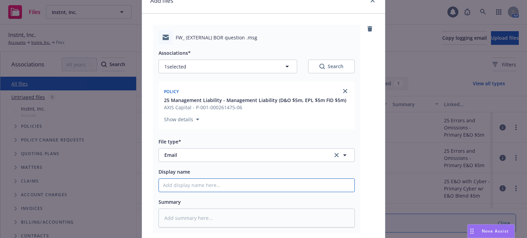
click at [181, 179] on input "Display name" at bounding box center [257, 185] width 196 height 13
click at [180, 185] on input "Display name" at bounding box center [257, 185] width 196 height 13
type textarea "x"
type input "A"
type textarea "x"
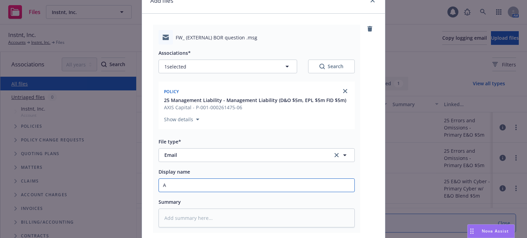
type input "As"
type textarea "x"
type input "Ask"
type textarea "x"
type input "Aski"
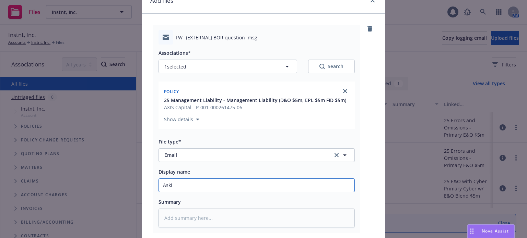
type textarea "x"
type input "Askin"
type textarea "x"
type input "Asking"
type textarea "x"
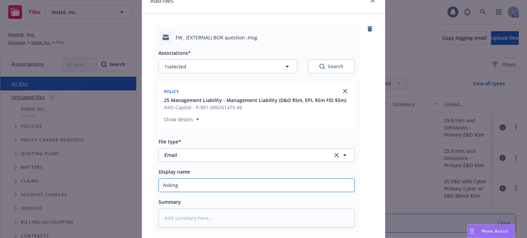
type input "Asking"
type textarea "x"
type input "Asking R"
type textarea "x"
type input "Asking RT"
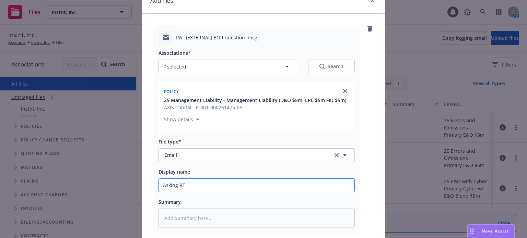
type textarea "x"
type input "Asking RT"
type textarea "x"
type input "Asking RT t"
type textarea "x"
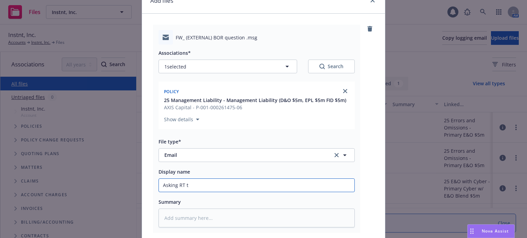
type input "Asking RT to"
type textarea "x"
type input "Asking RT to"
type textarea "x"
type input "Asking RT to f"
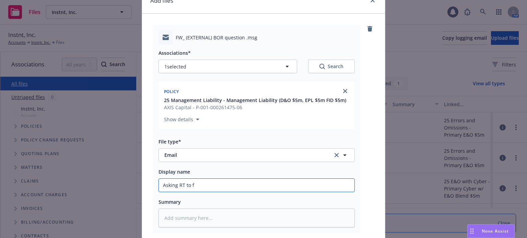
type textarea "x"
type input "Asking RT to fi"
type textarea "x"
type input "Asking RT to file"
type textarea "x"
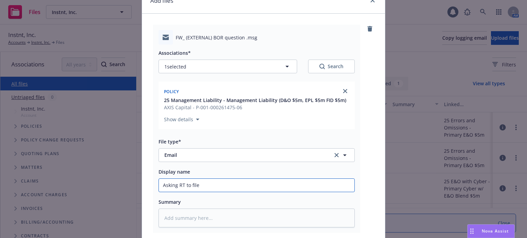
type input "Asking RT to file"
type textarea "x"
type input "Asking RT to file B"
type textarea "x"
type input "Asking RT to file BO"
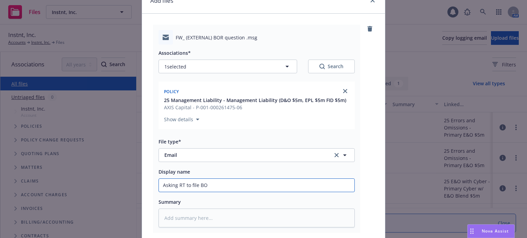
type textarea "x"
type input "Asking RT to file BOE"
type textarea "x"
type input "Asking RT to file BOE"
type textarea "x"
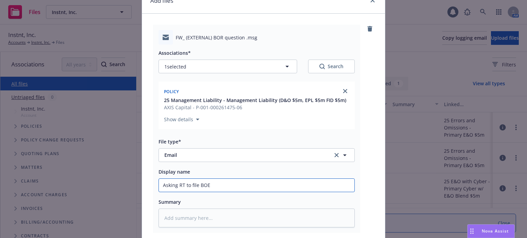
type input "Asking RT to file BOE w"
type textarea "x"
type input "Asking RT to file BOE wi"
type textarea "x"
type input "Asking RT to file BOE wit"
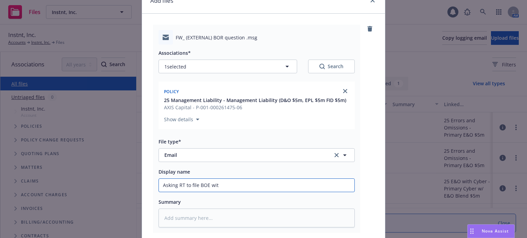
type textarea "x"
type input "Asking RT to file BOE wi"
type textarea "x"
type input "Asking RT to file BOE w"
type textarea "x"
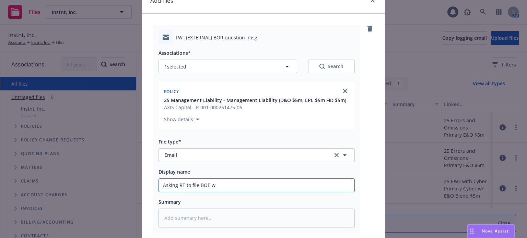
type input "Asking RT to file BOE"
type textarea "x"
type input "Asking RT to file BOE"
type textarea "x"
type input "Asking RT to file BO"
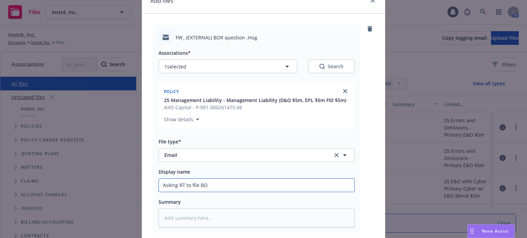
type textarea "x"
type input "Asking RT to file BOR"
type textarea "x"
type input "Asking RT to file BOR"
type textarea "x"
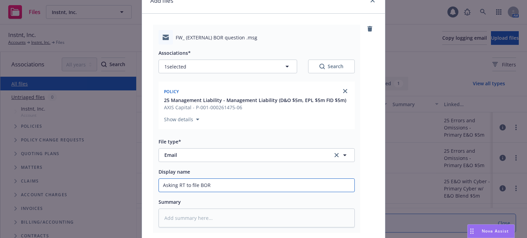
type input "Asking RT to file BOR w"
type textarea "x"
type input "Asking RT to file BOR wi"
type textarea "x"
type input "Asking RT to file BOR wit"
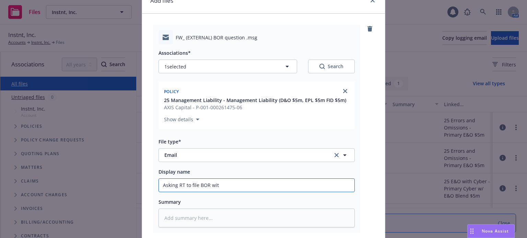
type textarea "x"
type input "Asking RT to file BOR with"
type textarea "x"
type input "Asking RT to file BOR with"
type textarea "x"
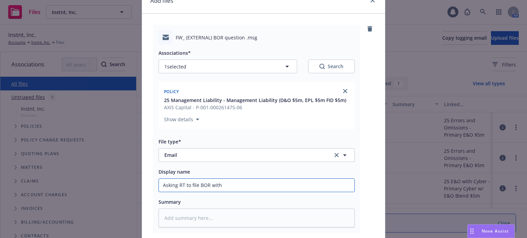
type input "Asking RT to file BOR with A"
type textarea "x"
type input "Asking RT to file BOR with Ax"
type textarea "x"
type input "Asking RT to file BOR with Axi"
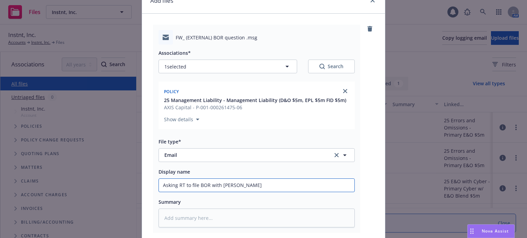
type textarea "x"
type input "Asking RT to file BOR with Axis"
type textarea "x"
type input "Asking RT to file BOR with Axis-"
type textarea "x"
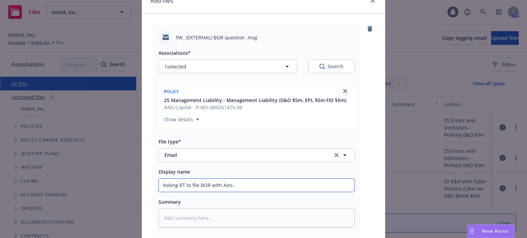
type input "Asking RT to file BOR with Axis-u"
type textarea "x"
type input "Asking RT to file BOR with Axis-ur"
type textarea "x"
type input "Asking RT to file BOR with Axis-urg"
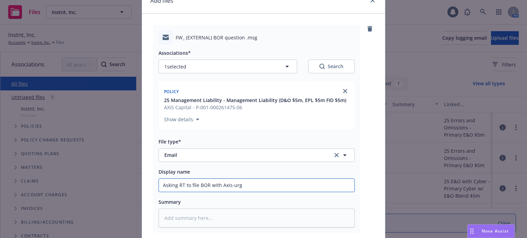
type textarea "x"
type input "Asking RT to file BOR with Axis-urge"
type textarea "x"
type input "Asking RT to file BOR with Axis-urgen"
type textarea "x"
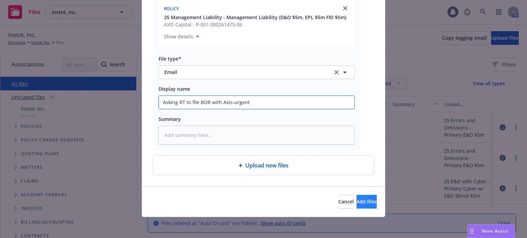
type input "Asking RT to file BOR with Axis-urgent"
click at [366, 198] on button "Add files" at bounding box center [367, 202] width 20 height 14
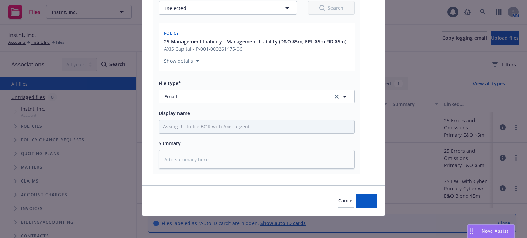
scroll to position [92, 0]
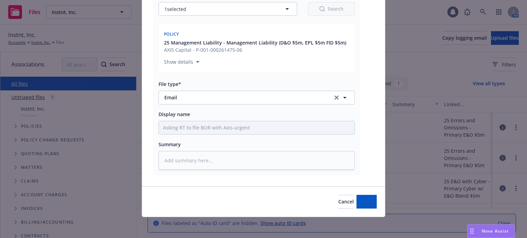
type textarea "x"
